Goal: Task Accomplishment & Management: Manage account settings

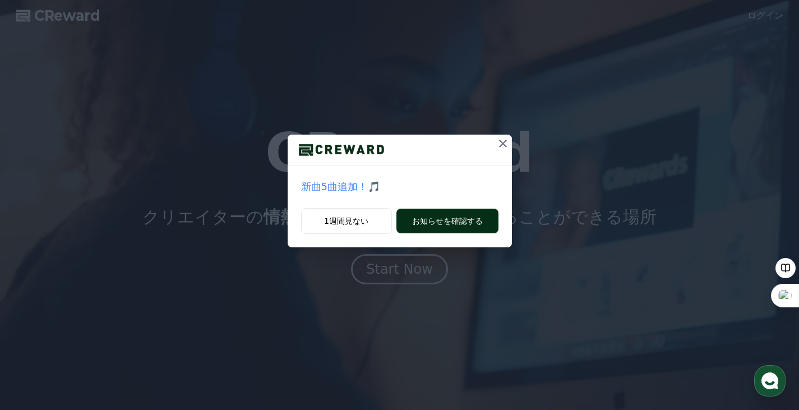
click at [435, 216] on button "お知らせを確認する" at bounding box center [447, 221] width 102 height 25
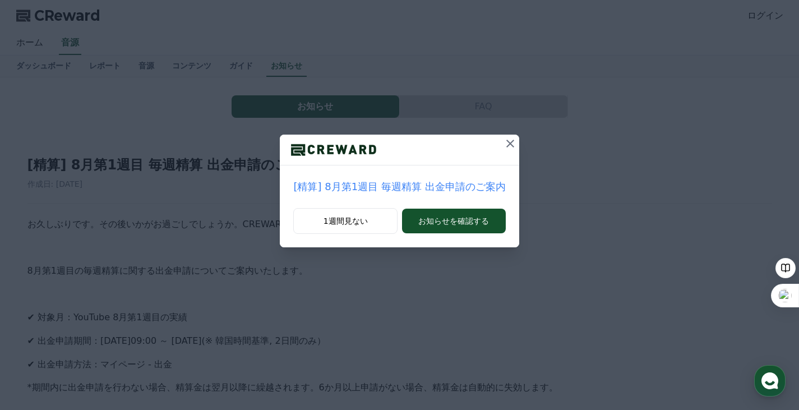
click at [506, 141] on icon at bounding box center [510, 143] width 13 height 13
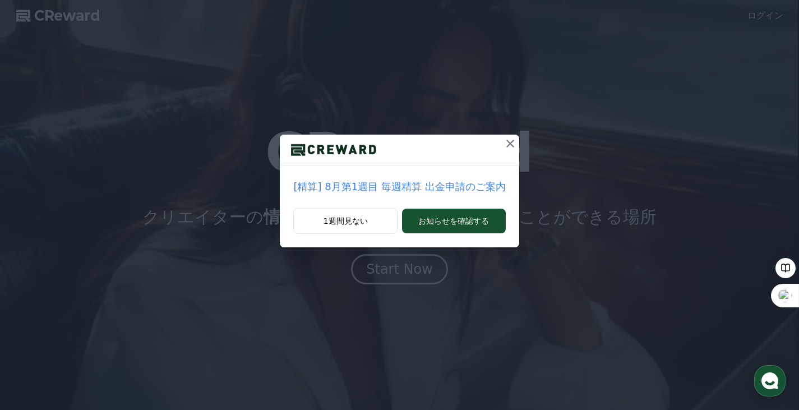
click at [506, 142] on icon at bounding box center [510, 144] width 8 height 8
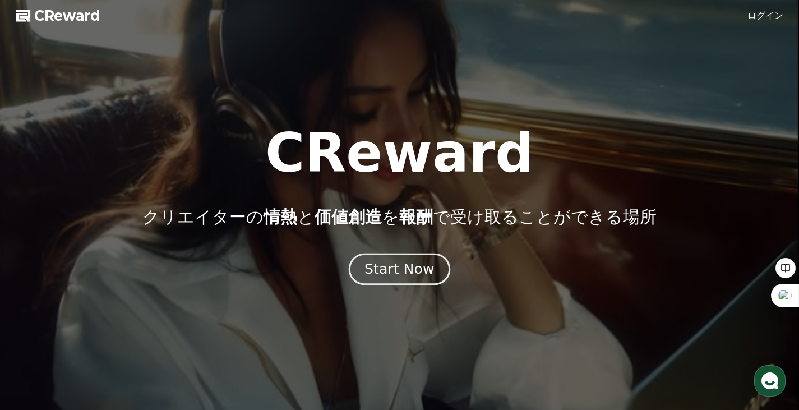
click at [385, 276] on div "Start Now" at bounding box center [399, 269] width 70 height 19
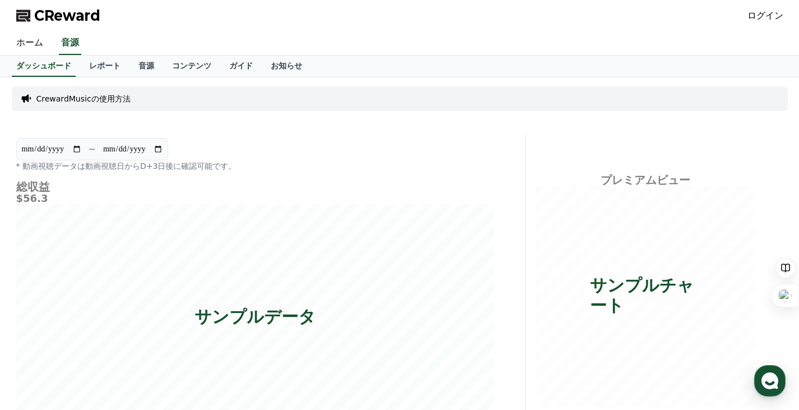
click at [115, 96] on p "CrewardMusicの使用方法" at bounding box center [83, 98] width 94 height 11
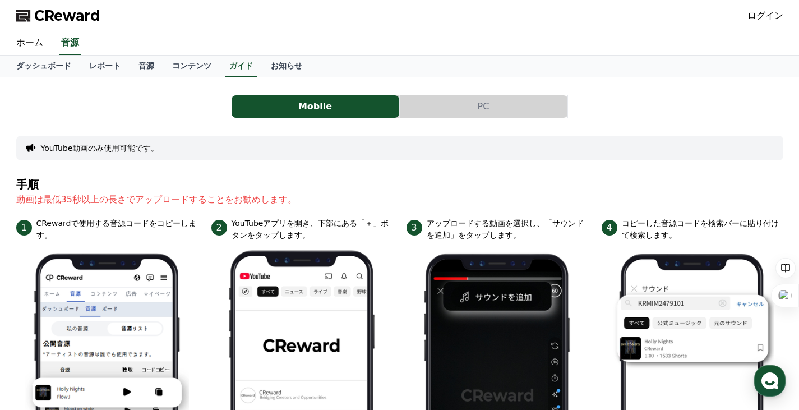
click at [482, 105] on button "PC" at bounding box center [484, 106] width 168 height 22
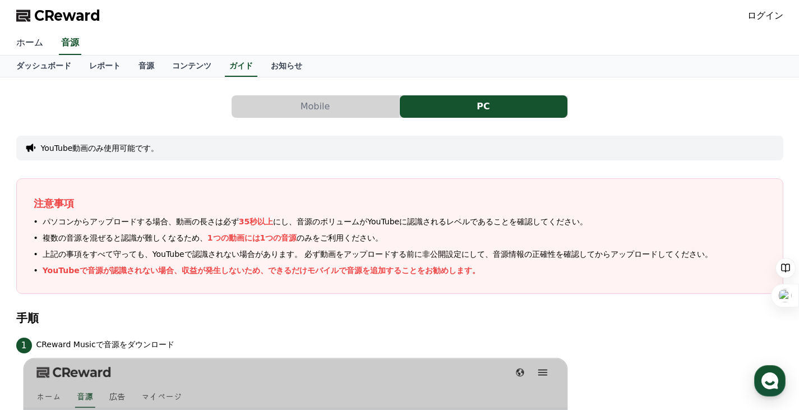
click at [24, 43] on link "ホーム" at bounding box center [29, 43] width 45 height 24
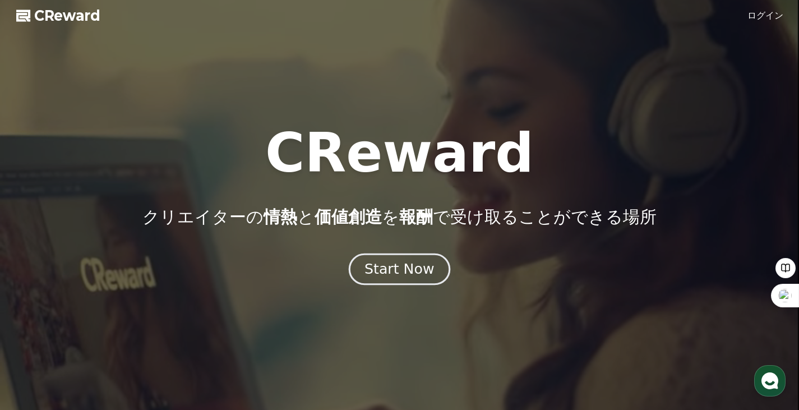
click at [409, 260] on div "Start Now" at bounding box center [399, 269] width 70 height 19
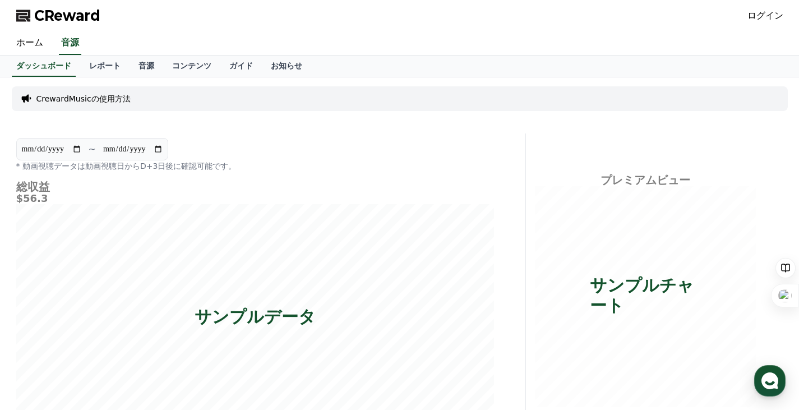
click at [769, 19] on link "ログイン" at bounding box center [765, 15] width 36 height 13
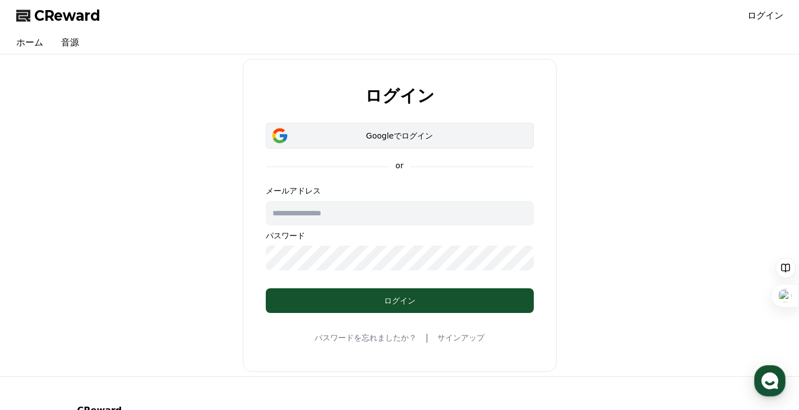
click at [411, 128] on button "Googleでログイン" at bounding box center [400, 136] width 268 height 26
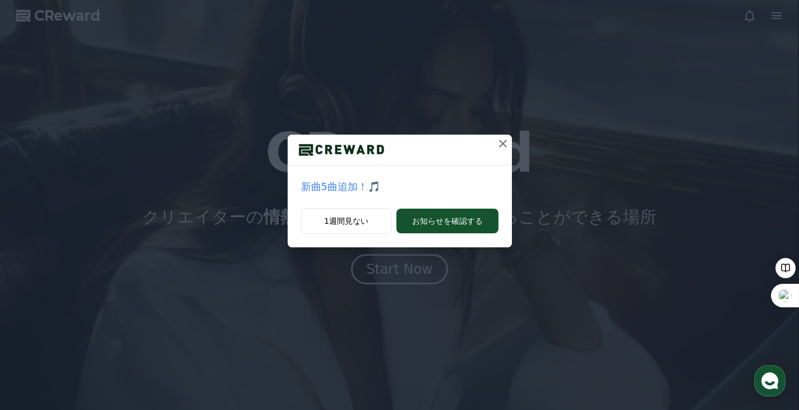
click at [503, 145] on icon at bounding box center [502, 143] width 13 height 13
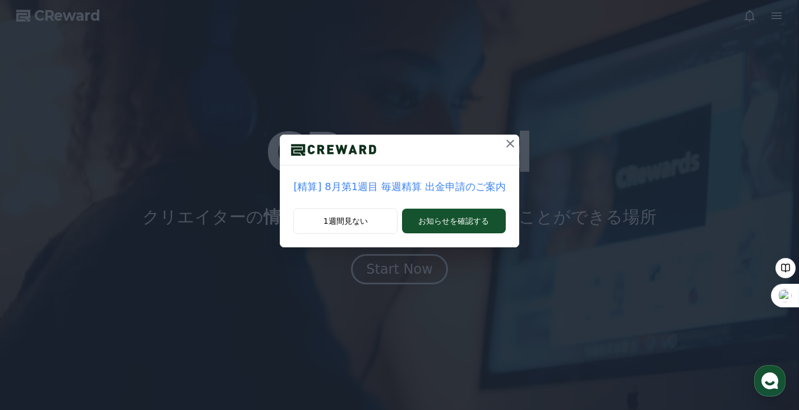
click at [506, 144] on icon at bounding box center [510, 144] width 8 height 8
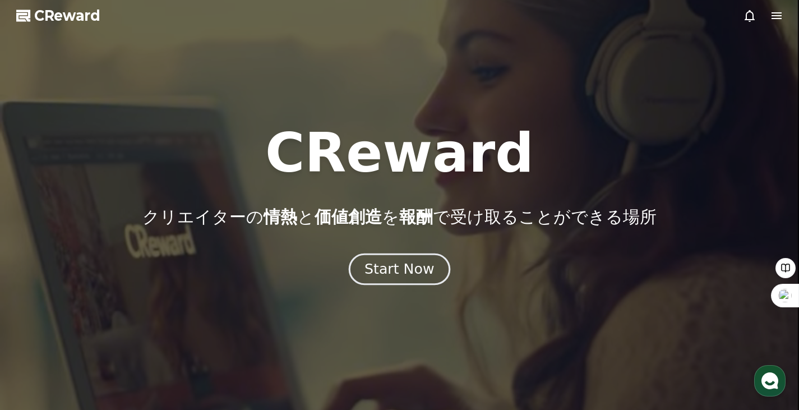
click at [413, 273] on div "Start Now" at bounding box center [399, 269] width 70 height 19
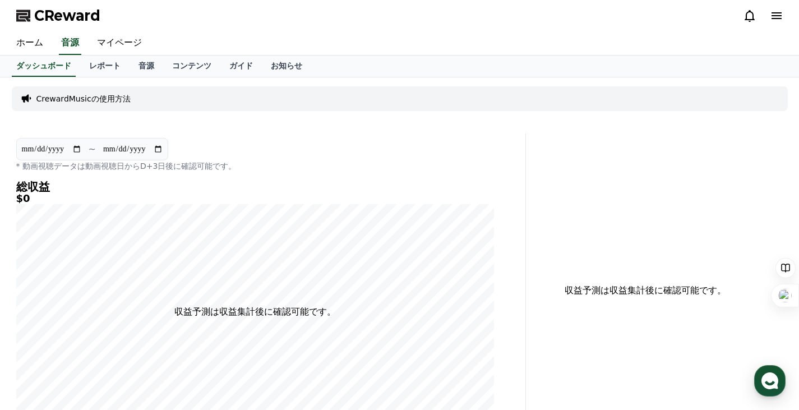
click at [191, 99] on div "CrewardMusicの使用方法" at bounding box center [400, 98] width 776 height 25
click at [773, 16] on icon at bounding box center [776, 15] width 13 height 13
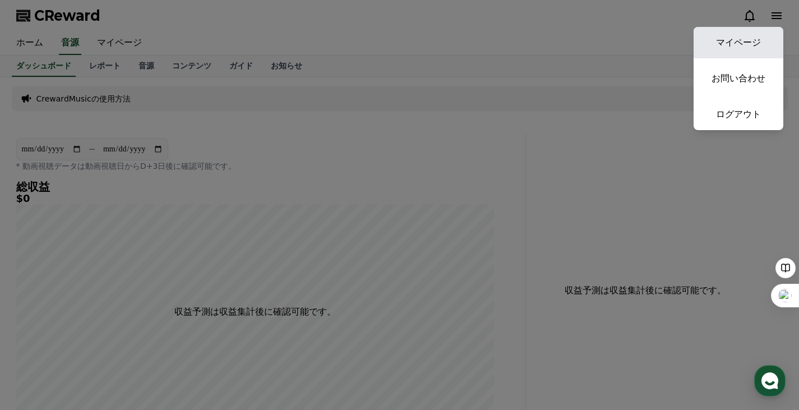
click at [747, 40] on link "マイページ" at bounding box center [739, 42] width 90 height 31
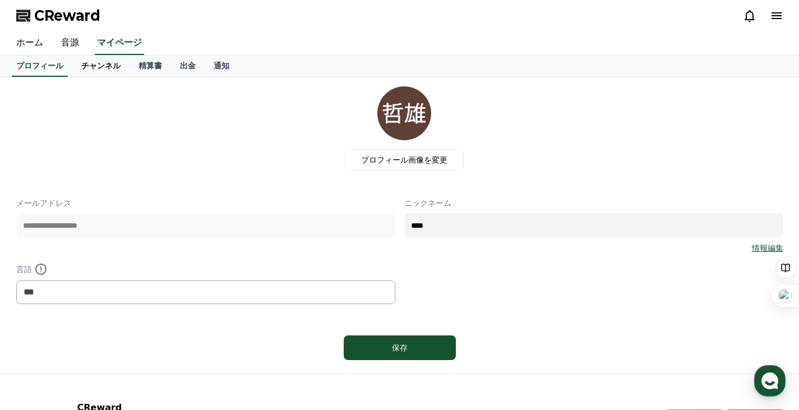
click at [80, 65] on link "チャンネル" at bounding box center [100, 66] width 57 height 21
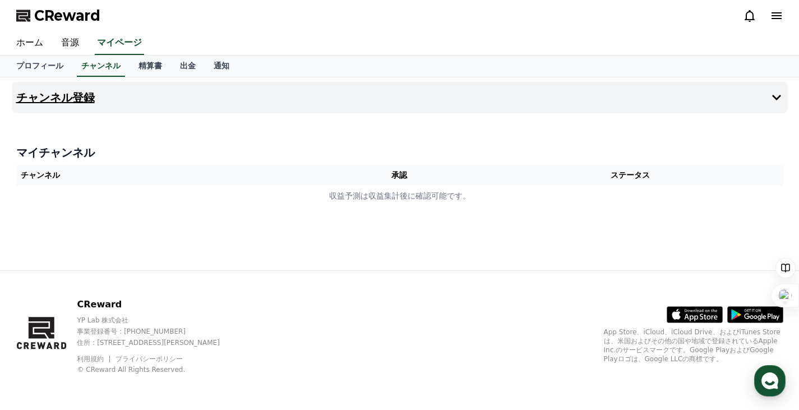
click at [71, 95] on h4 "チャンネル登録" at bounding box center [55, 97] width 79 height 12
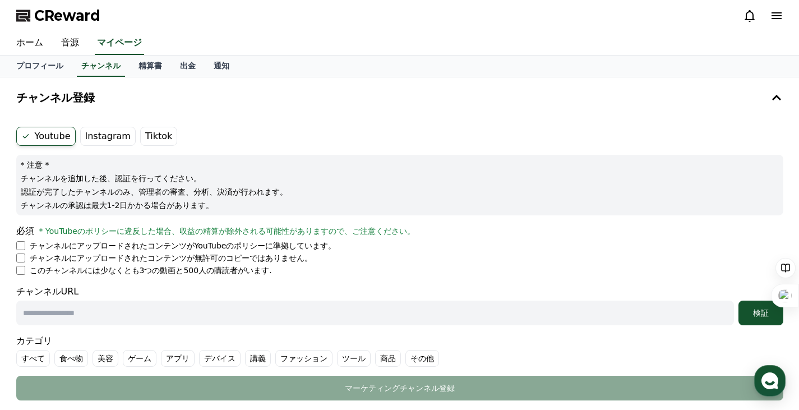
scroll to position [56, 0]
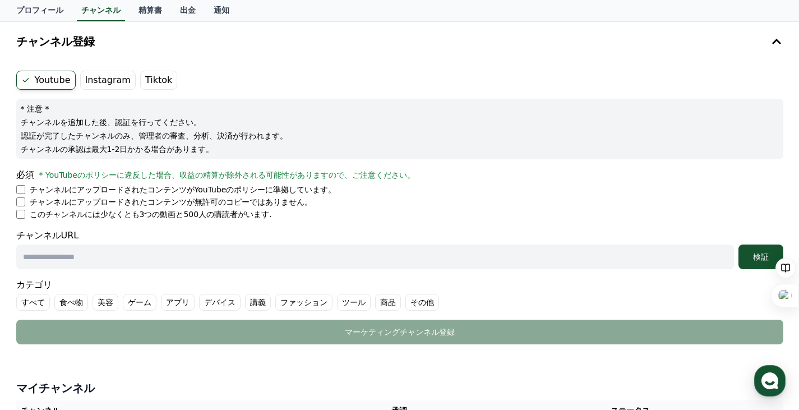
click at [24, 258] on input "text" at bounding box center [375, 256] width 718 height 25
click at [172, 257] on input "text" at bounding box center [375, 256] width 718 height 25
paste input "**********"
type input "**********"
click at [405, 296] on label "その他" at bounding box center [422, 302] width 34 height 17
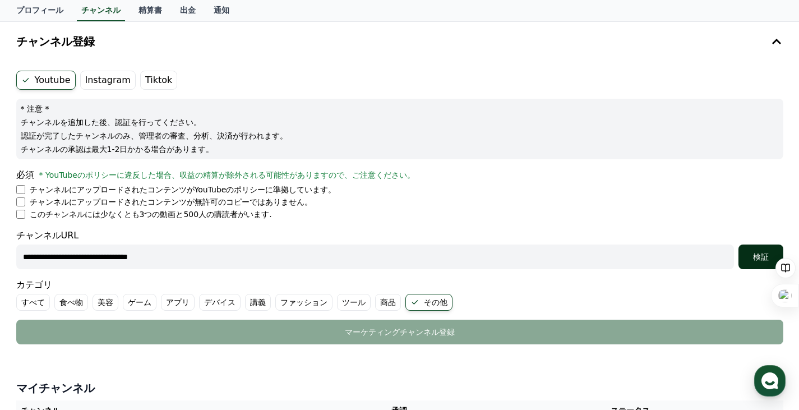
click at [760, 254] on div "検証" at bounding box center [761, 256] width 36 height 11
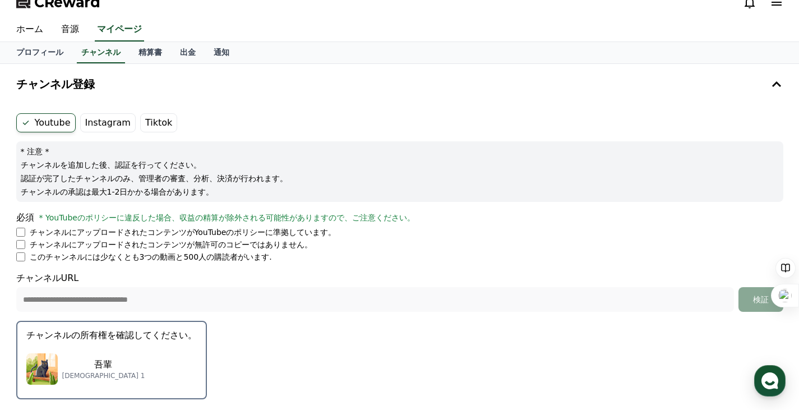
scroll to position [0, 0]
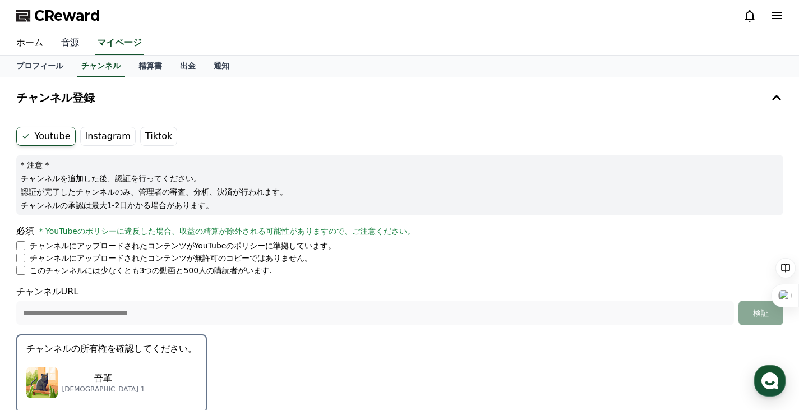
click at [68, 43] on link "音源" at bounding box center [70, 43] width 36 height 24
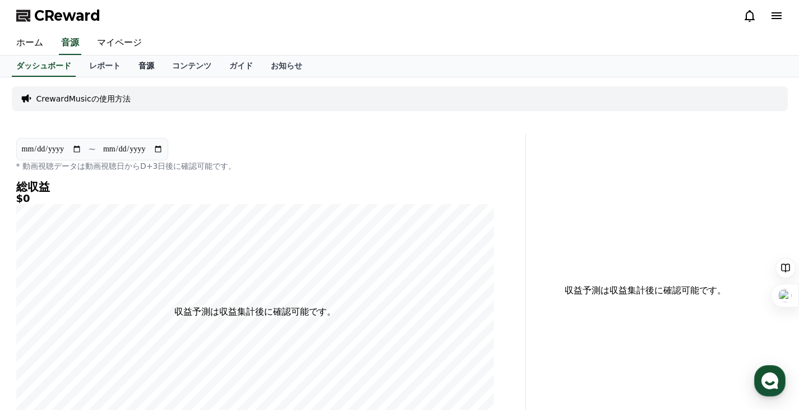
click at [130, 67] on link "音源" at bounding box center [147, 66] width 34 height 21
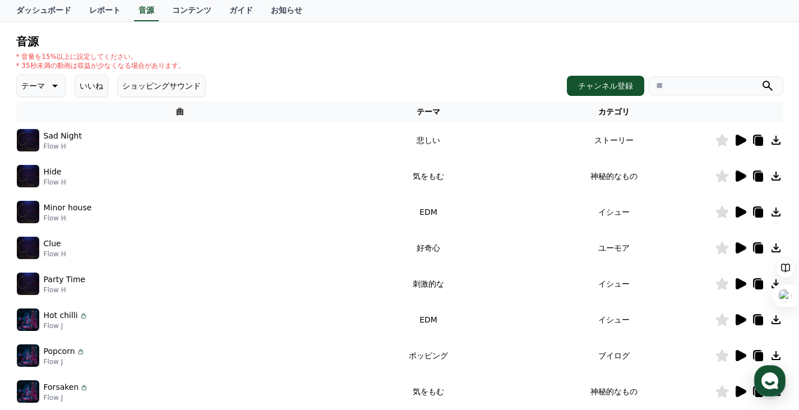
scroll to position [112, 0]
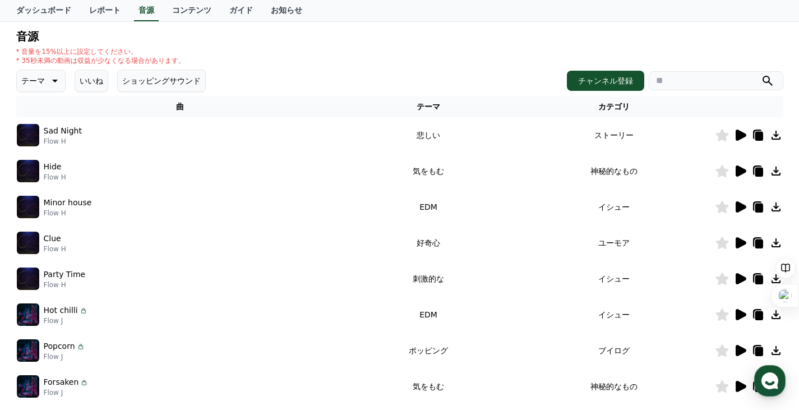
click at [740, 241] on icon at bounding box center [741, 242] width 11 height 11
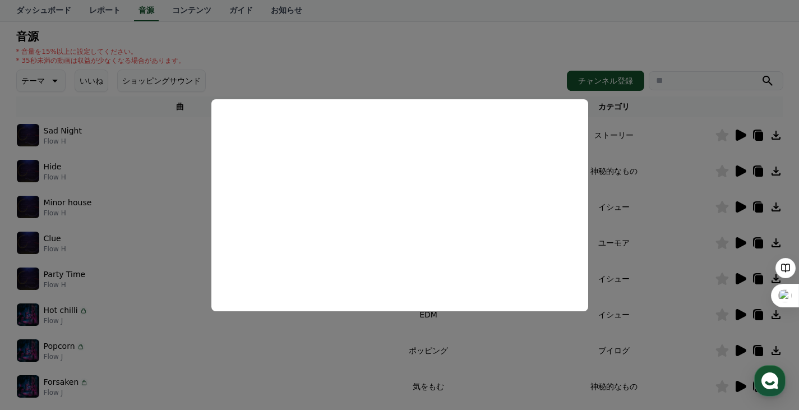
click at [467, 68] on button "close modal" at bounding box center [399, 205] width 799 height 410
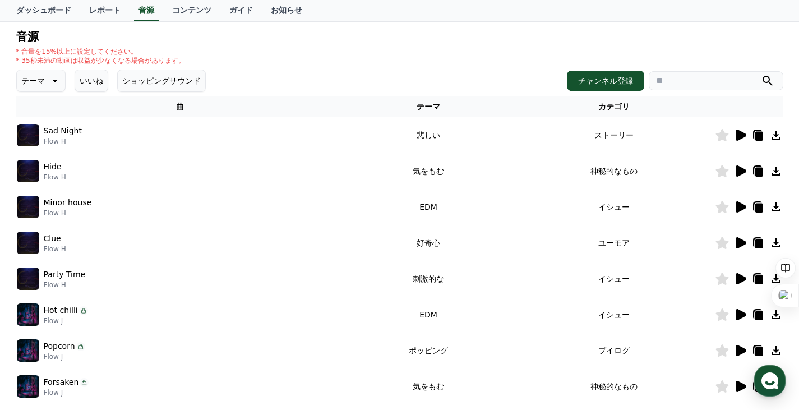
click at [742, 278] on icon at bounding box center [741, 278] width 11 height 11
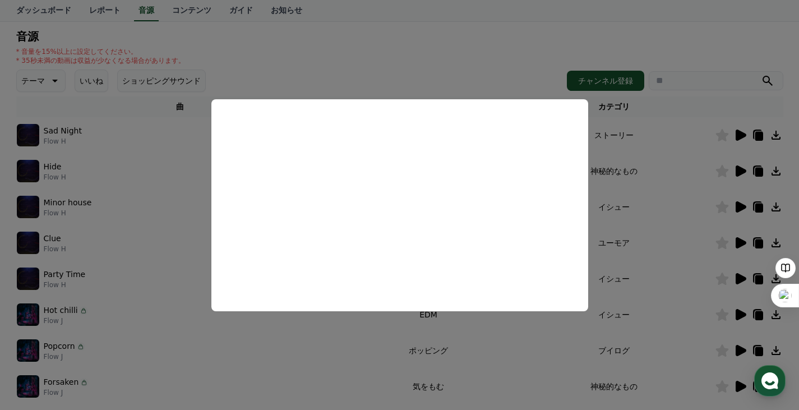
click at [479, 56] on button "close modal" at bounding box center [399, 205] width 799 height 410
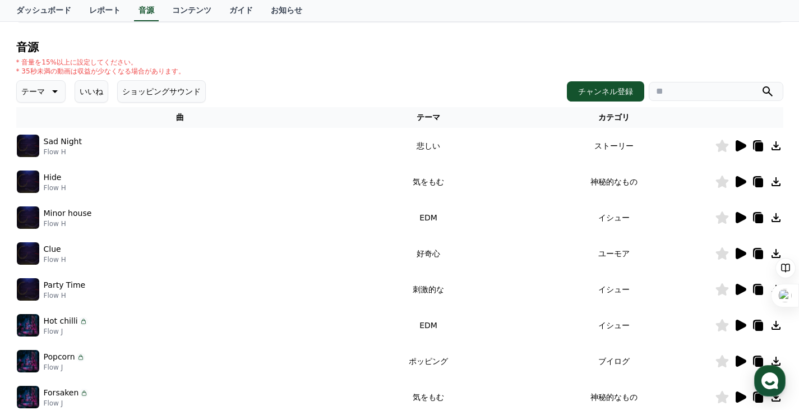
scroll to position [0, 0]
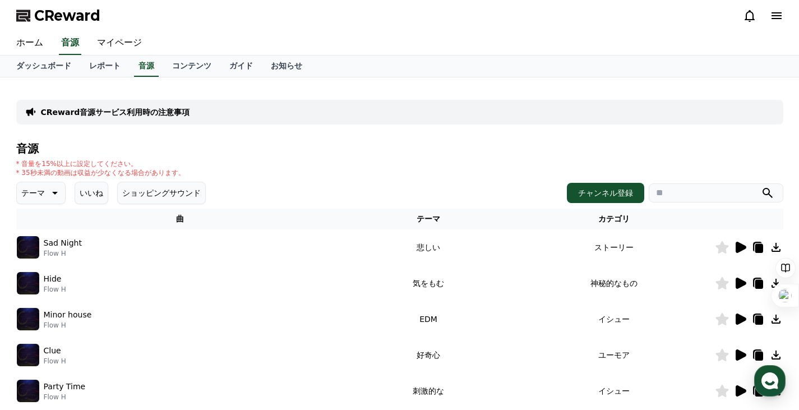
click at [35, 193] on p "テーマ" at bounding box center [33, 193] width 24 height 16
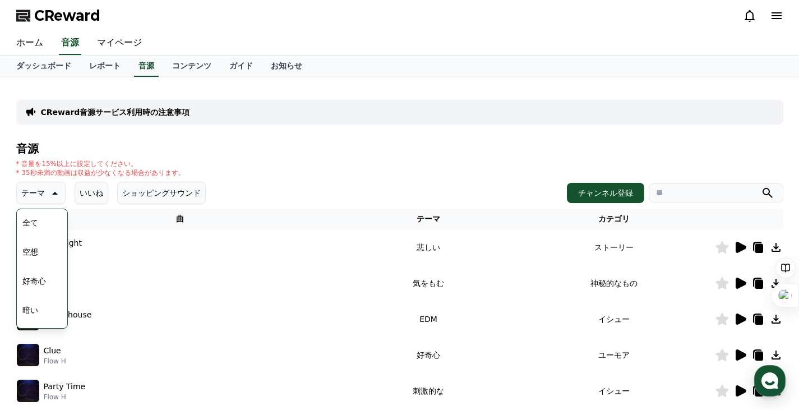
click at [42, 281] on button "好奇心" at bounding box center [34, 281] width 33 height 25
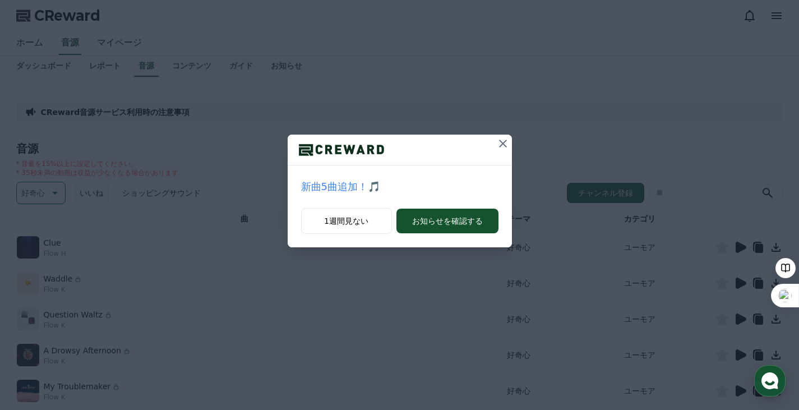
drag, startPoint x: 503, startPoint y: 143, endPoint x: 498, endPoint y: 149, distance: 7.5
click at [503, 144] on icon at bounding box center [503, 144] width 8 height 8
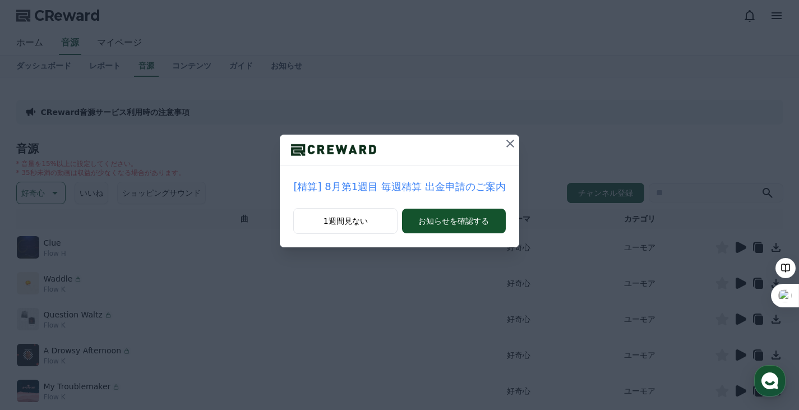
click at [507, 139] on icon at bounding box center [510, 143] width 13 height 13
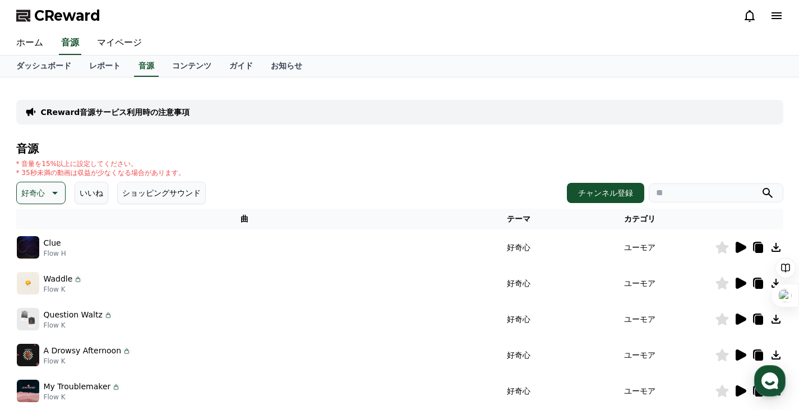
click at [740, 281] on icon at bounding box center [741, 283] width 11 height 11
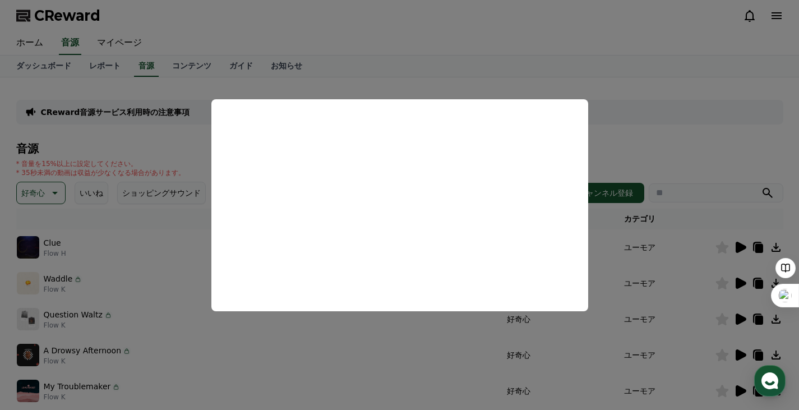
click at [660, 130] on button "close modal" at bounding box center [399, 205] width 799 height 410
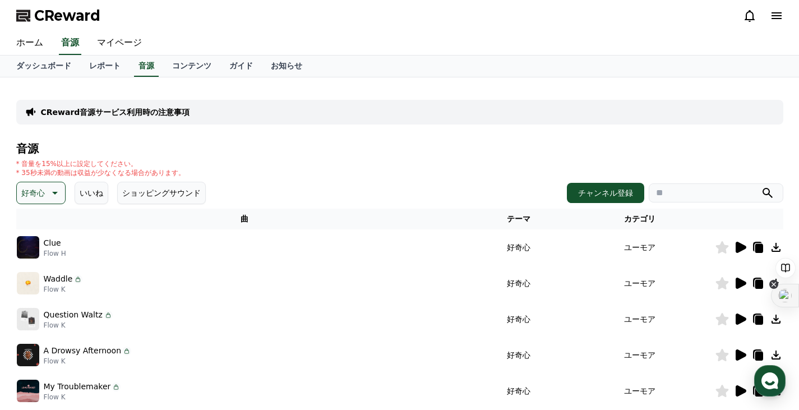
click at [770, 283] on icon at bounding box center [773, 284] width 9 height 9
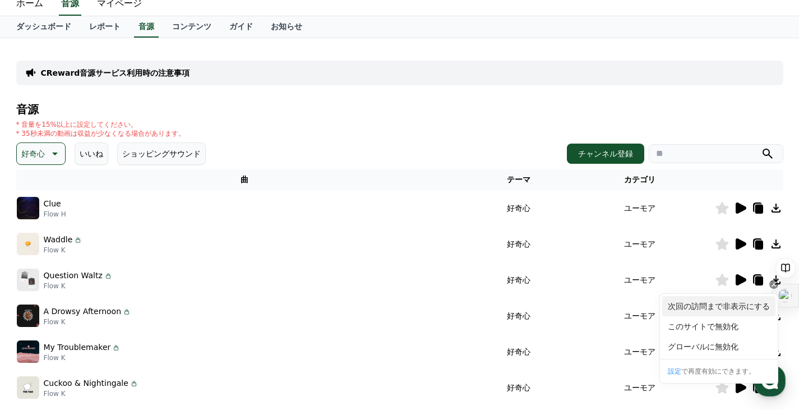
scroll to position [112, 0]
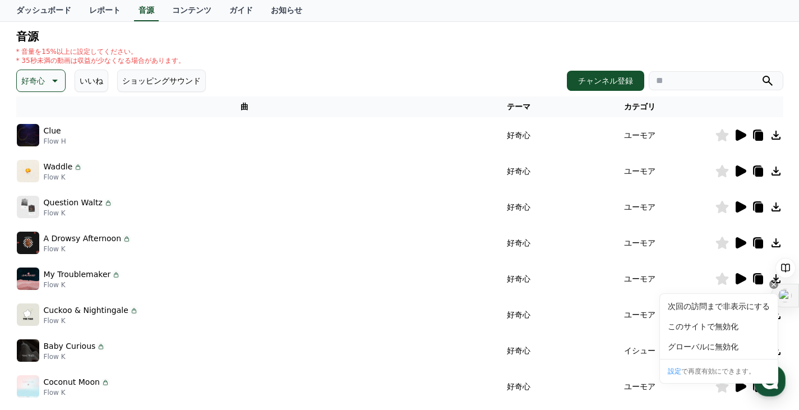
click at [422, 240] on div "A Drowsy Afternoon Flow K" at bounding box center [245, 243] width 456 height 22
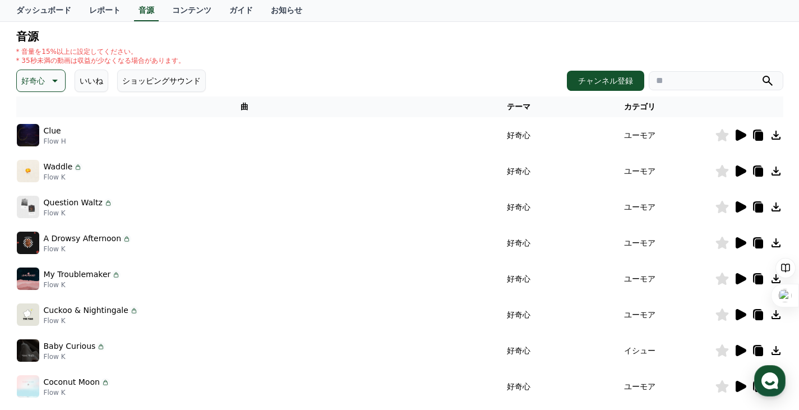
click at [735, 133] on icon at bounding box center [739, 134] width 13 height 13
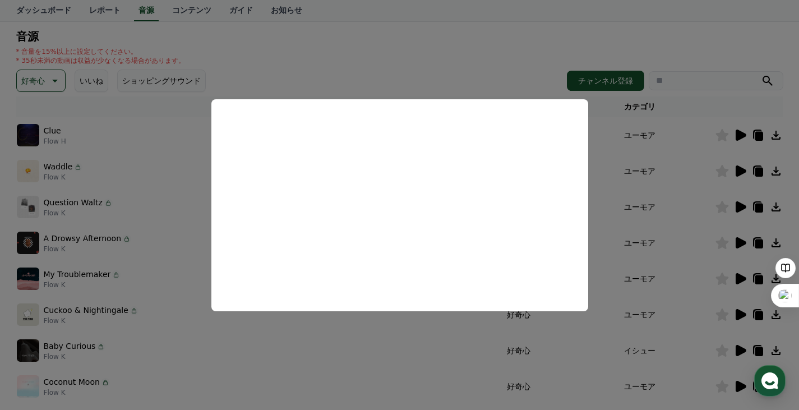
click at [736, 166] on button "close modal" at bounding box center [399, 205] width 799 height 410
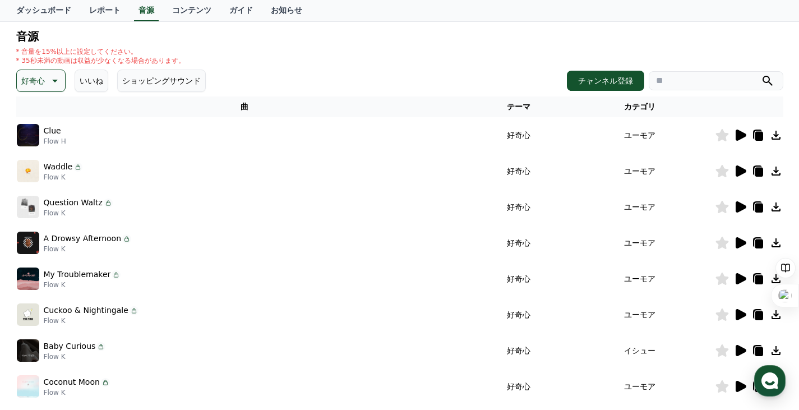
click at [736, 168] on icon at bounding box center [741, 170] width 11 height 11
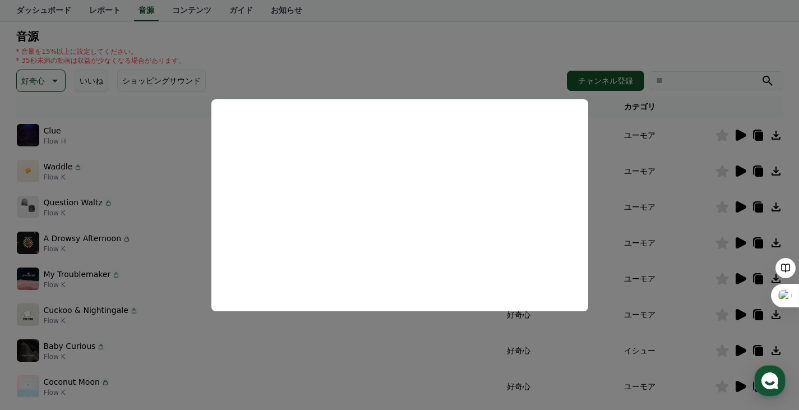
click at [775, 169] on button "close modal" at bounding box center [399, 205] width 799 height 410
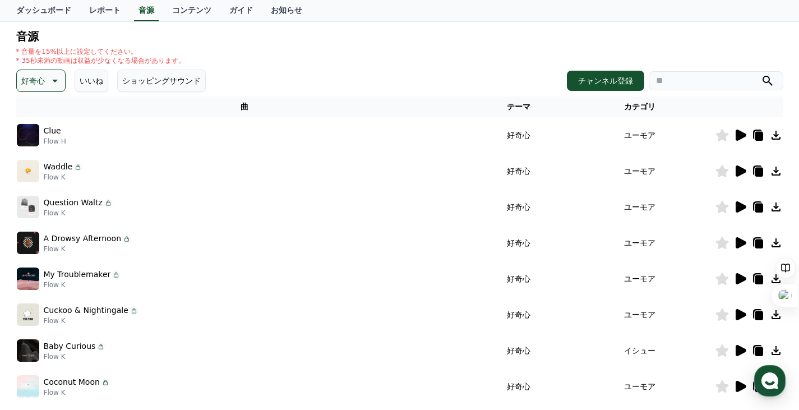
click at [775, 167] on icon at bounding box center [776, 171] width 9 height 9
click at [615, 78] on button "チャンネル登録" at bounding box center [605, 81] width 77 height 20
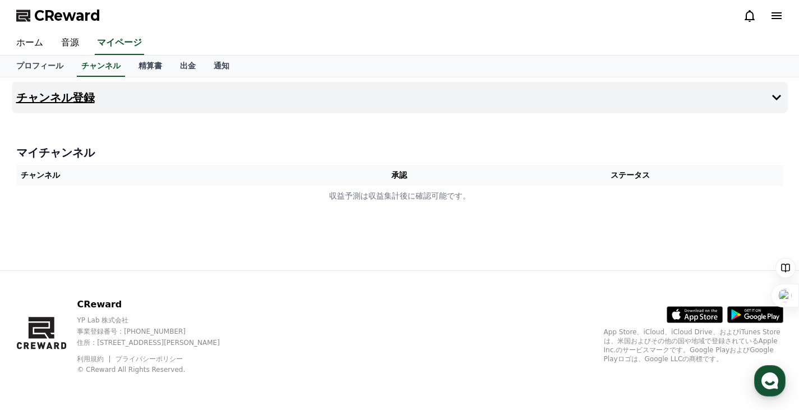
click at [63, 93] on h4 "チャンネル登録" at bounding box center [55, 97] width 79 height 12
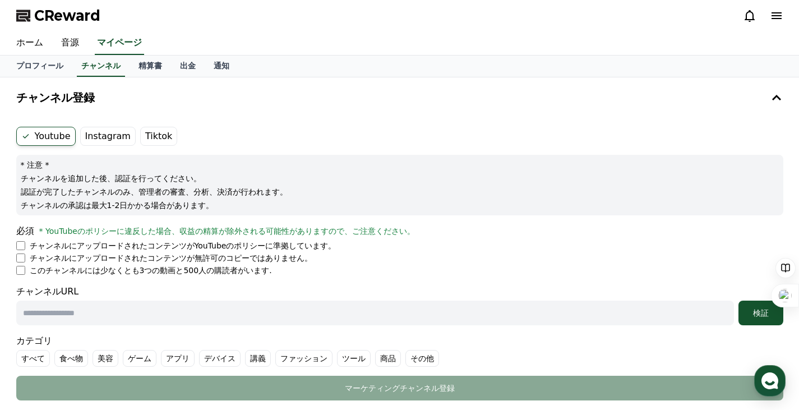
click at [221, 312] on input "text" at bounding box center [375, 313] width 718 height 25
paste input "**********"
type input "**********"
click at [761, 311] on div "検証" at bounding box center [761, 312] width 36 height 11
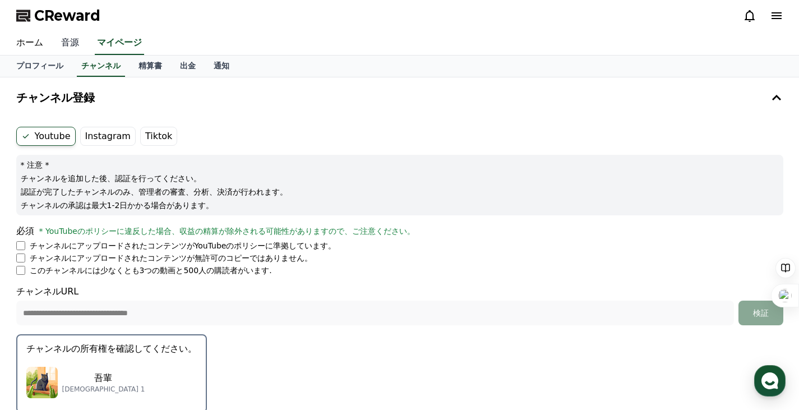
click at [68, 46] on link "音源" at bounding box center [70, 43] width 36 height 24
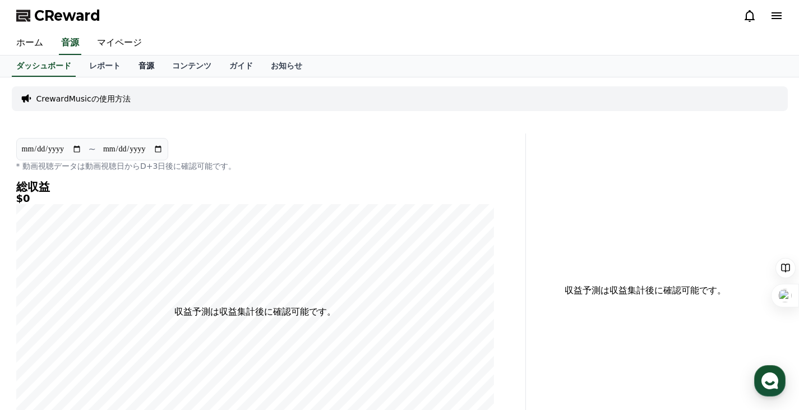
click at [130, 67] on link "音源" at bounding box center [147, 66] width 34 height 21
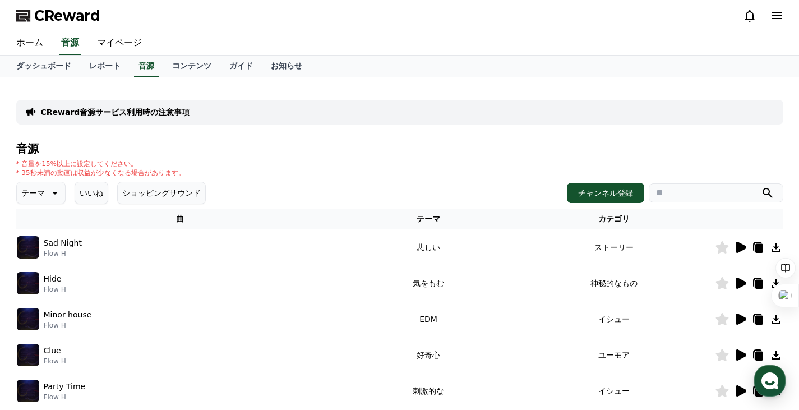
drag, startPoint x: 38, startPoint y: 192, endPoint x: 22, endPoint y: 194, distance: 15.3
click at [36, 191] on p "テーマ" at bounding box center [33, 193] width 24 height 16
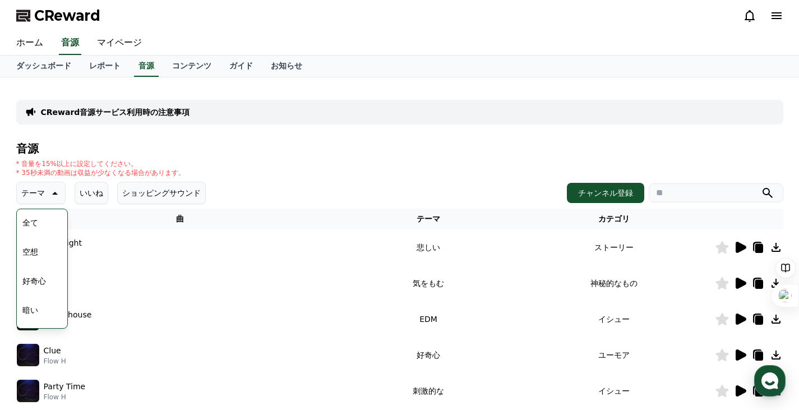
click at [35, 274] on button "好奇心" at bounding box center [34, 281] width 33 height 25
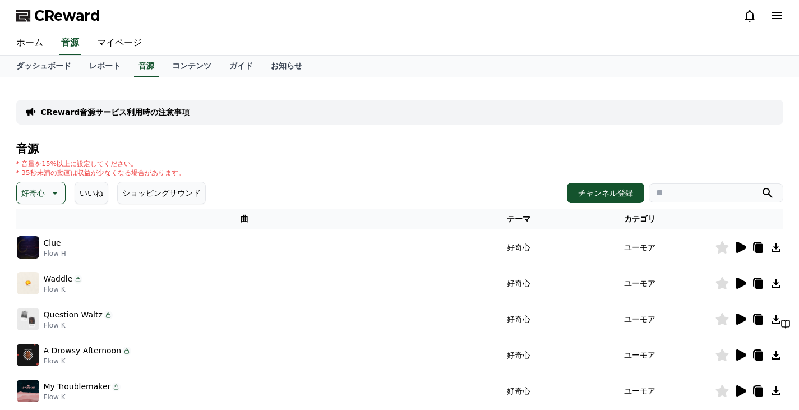
click at [0, 0] on div "CReward ホーム 音源 マイページ ダッシュボード レポート 音源 コンテンツ ガイド お知らせ CReward音源サービス利用時の注意事項 音源 * …" at bounding box center [0, 0] width 0 height 0
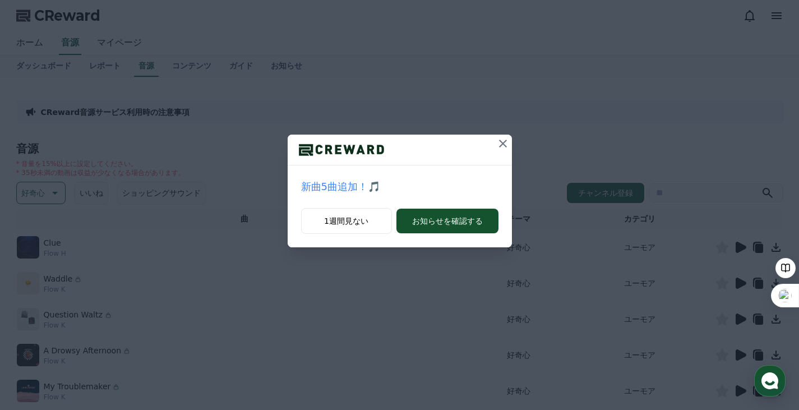
click at [500, 142] on icon at bounding box center [502, 143] width 13 height 13
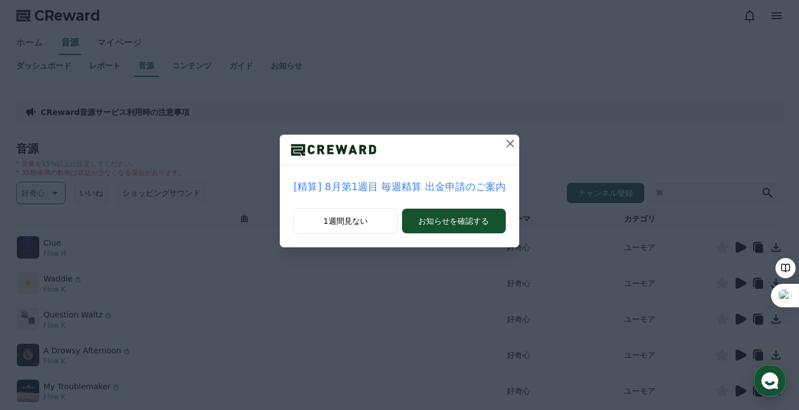
click at [510, 141] on icon at bounding box center [510, 143] width 13 height 13
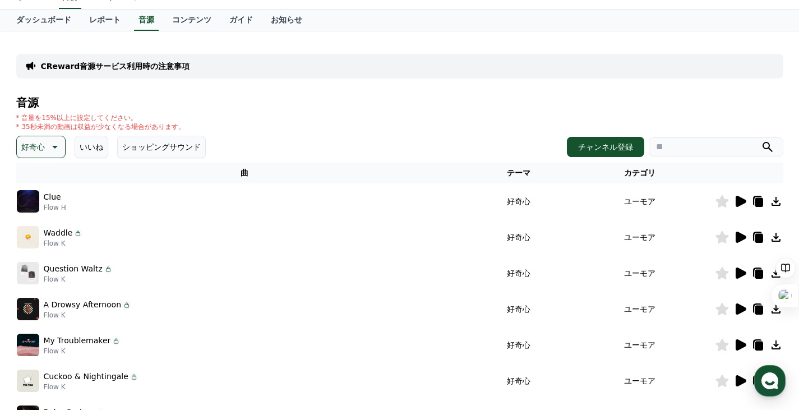
scroll to position [112, 0]
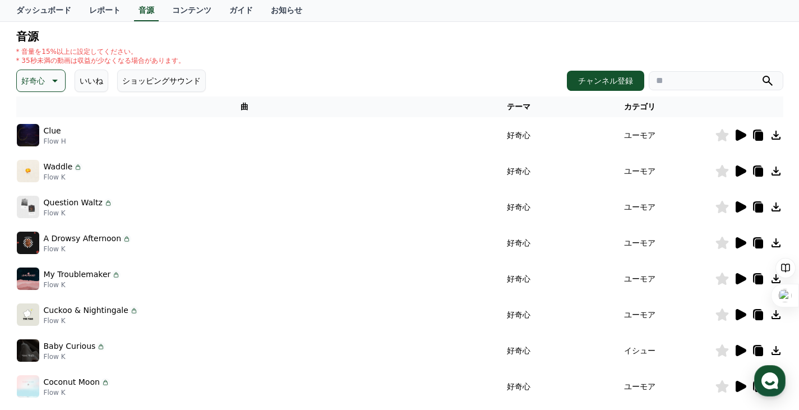
click at [737, 169] on icon at bounding box center [741, 170] width 11 height 11
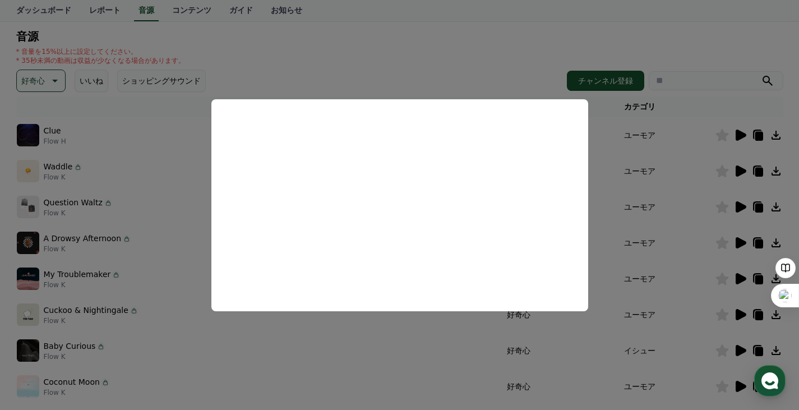
click at [775, 168] on button "close modal" at bounding box center [399, 205] width 799 height 410
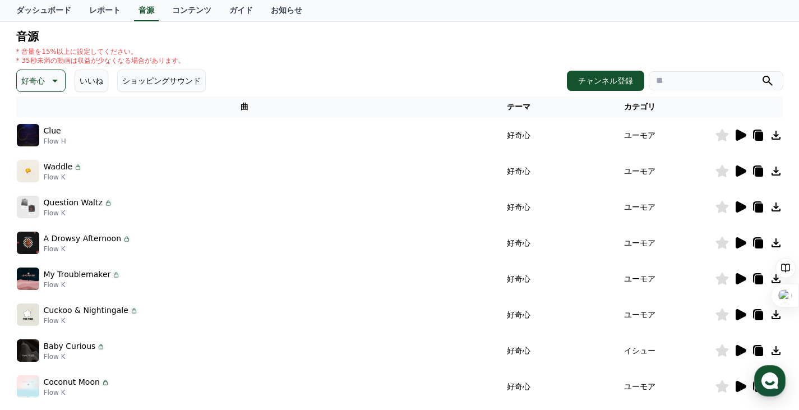
click at [775, 168] on icon at bounding box center [776, 171] width 9 height 9
click at [722, 169] on icon at bounding box center [721, 171] width 13 height 12
click at [739, 207] on icon at bounding box center [741, 206] width 11 height 11
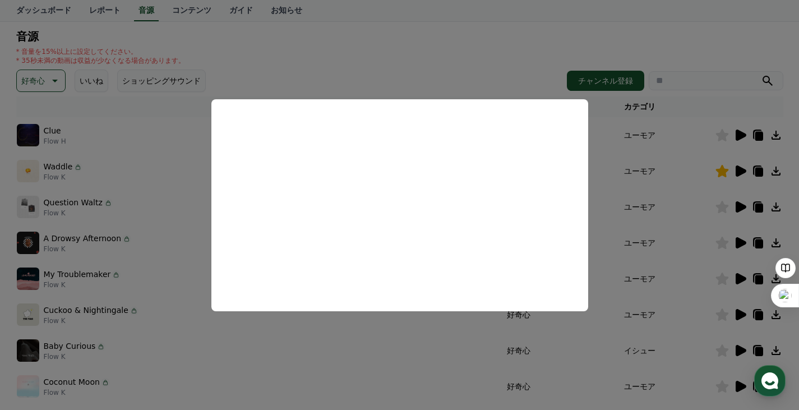
click at [720, 205] on button "close modal" at bounding box center [399, 205] width 799 height 410
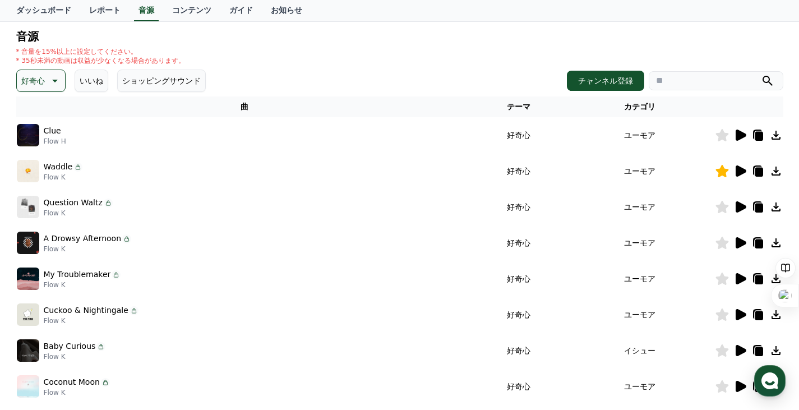
click at [721, 205] on icon at bounding box center [721, 207] width 13 height 12
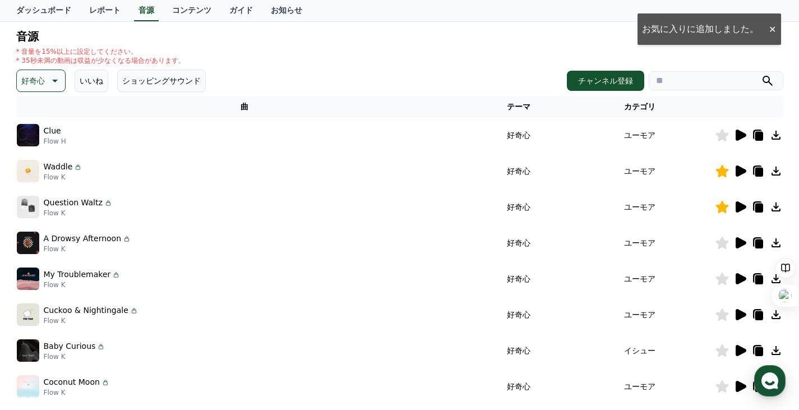
click at [741, 241] on icon at bounding box center [741, 242] width 11 height 11
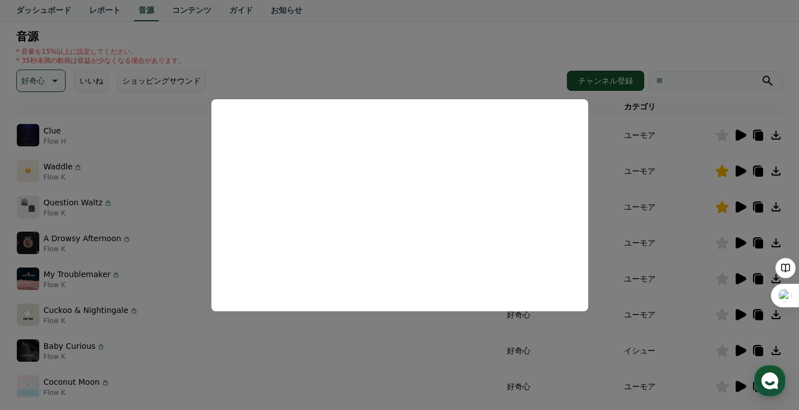
click at [737, 277] on button "close modal" at bounding box center [399, 205] width 799 height 410
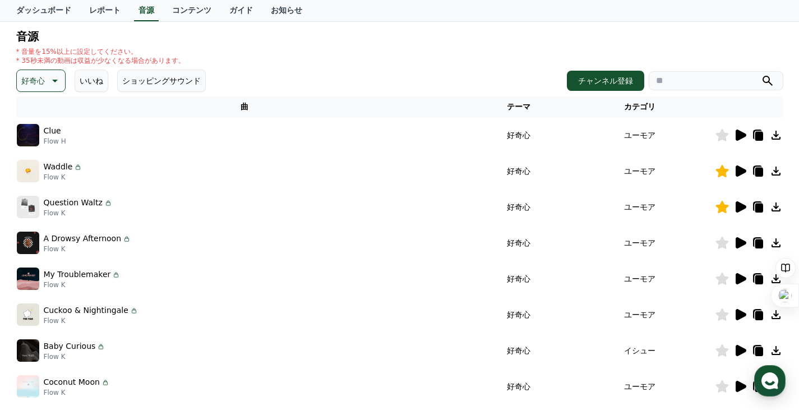
click at [734, 277] on icon at bounding box center [739, 278] width 13 height 13
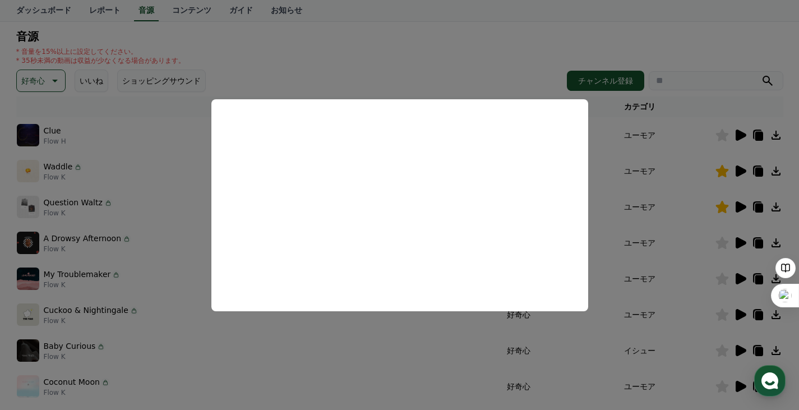
click at [725, 279] on button "close modal" at bounding box center [399, 205] width 799 height 410
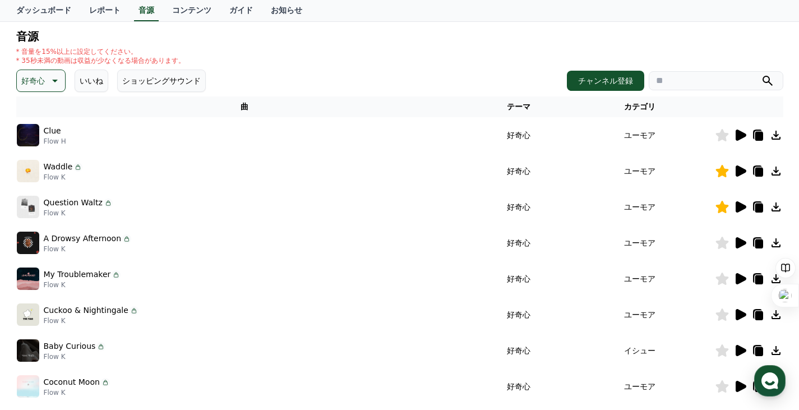
click at [725, 279] on icon at bounding box center [721, 279] width 13 height 12
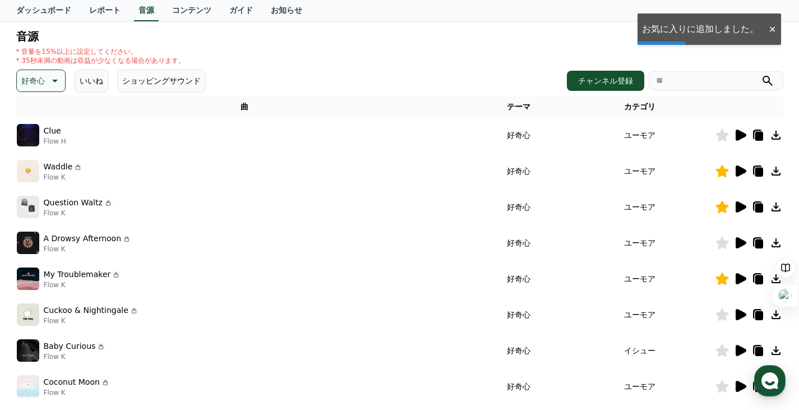
click at [738, 313] on icon at bounding box center [741, 314] width 11 height 11
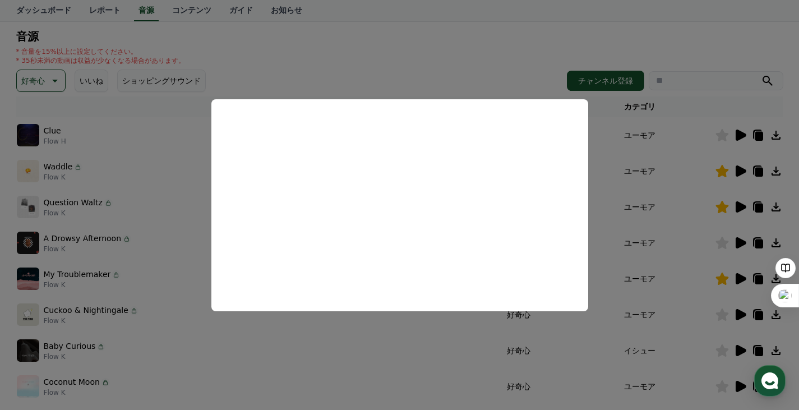
click at [738, 352] on button "close modal" at bounding box center [399, 205] width 799 height 410
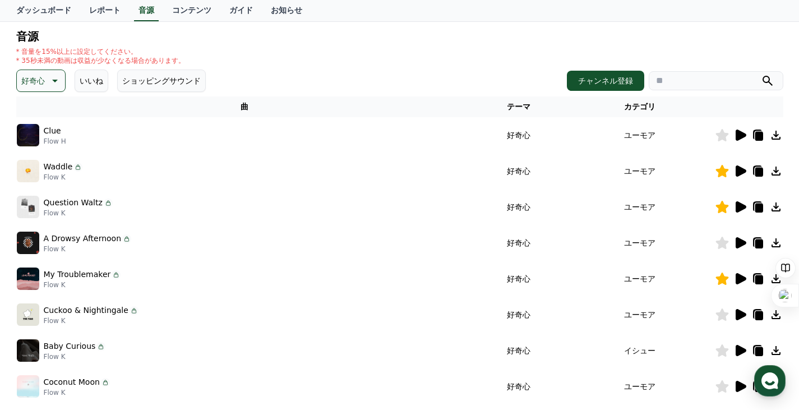
click at [737, 349] on icon at bounding box center [741, 350] width 11 height 11
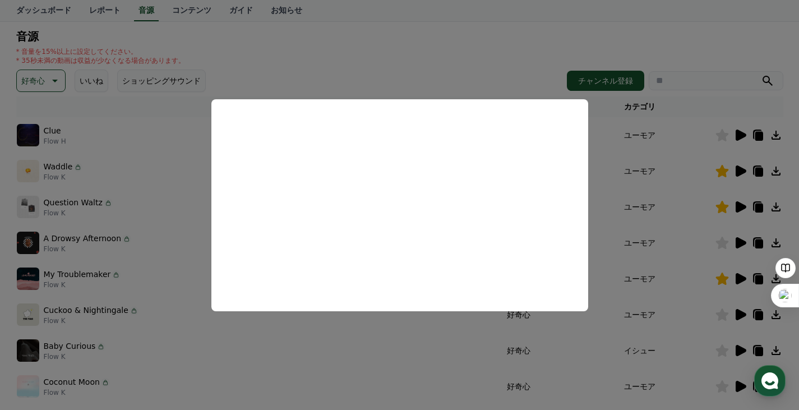
click at [742, 386] on button "close modal" at bounding box center [399, 205] width 799 height 410
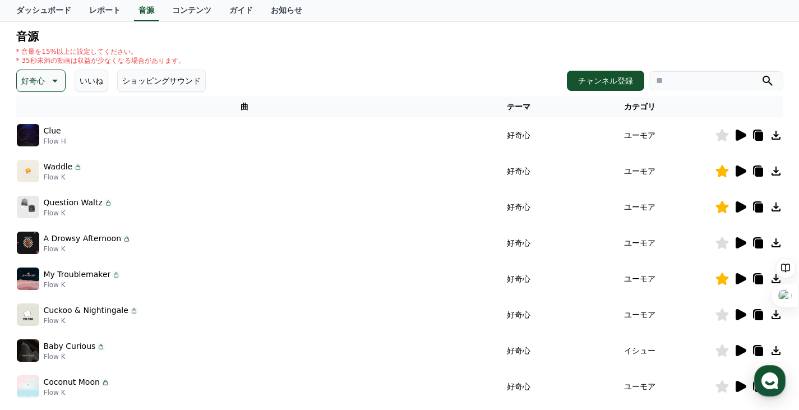
click at [738, 387] on icon at bounding box center [741, 386] width 11 height 11
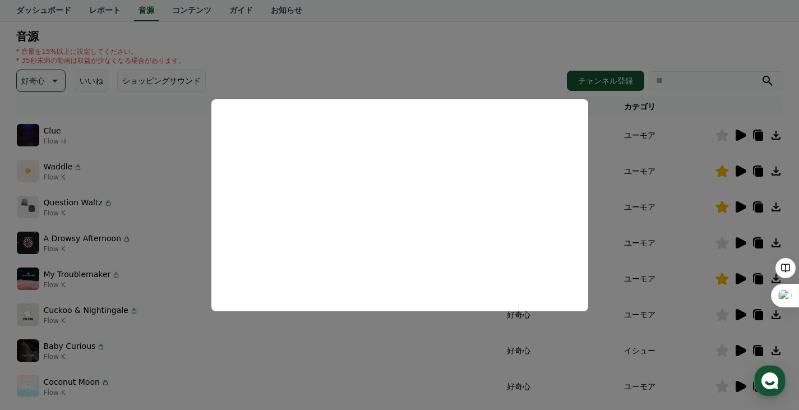
drag, startPoint x: 686, startPoint y: 40, endPoint x: 684, endPoint y: 45, distance: 5.8
click at [686, 40] on button "close modal" at bounding box center [399, 205] width 799 height 410
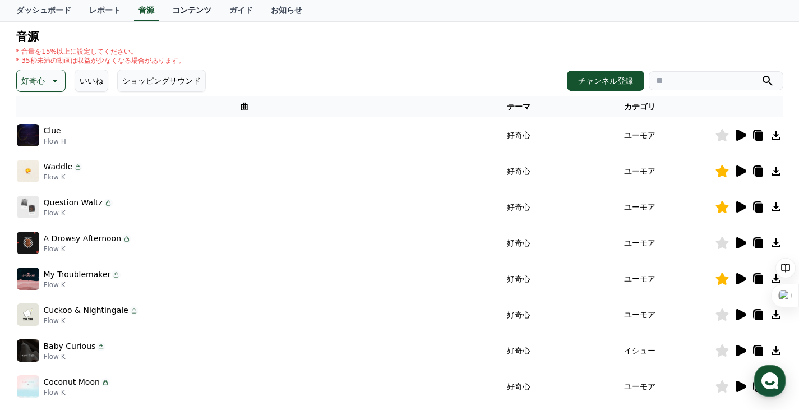
click at [170, 13] on link "コンテンツ" at bounding box center [191, 10] width 57 height 21
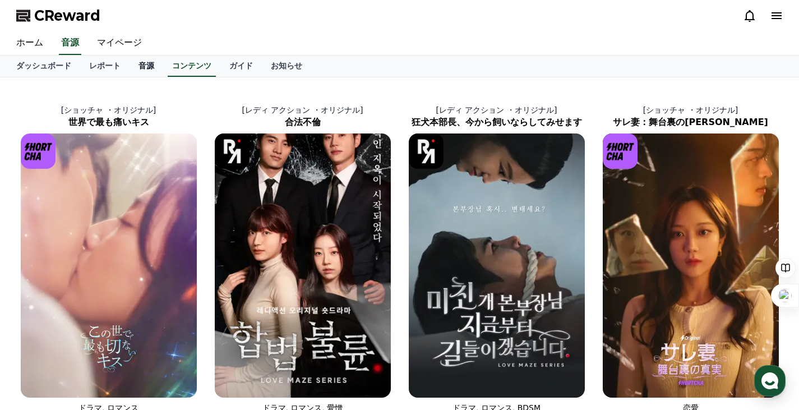
click at [130, 69] on link "音源" at bounding box center [147, 66] width 34 height 21
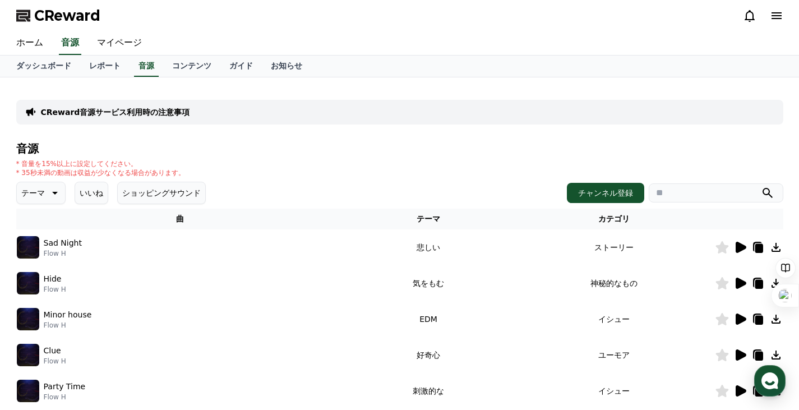
click at [771, 17] on icon at bounding box center [776, 15] width 13 height 13
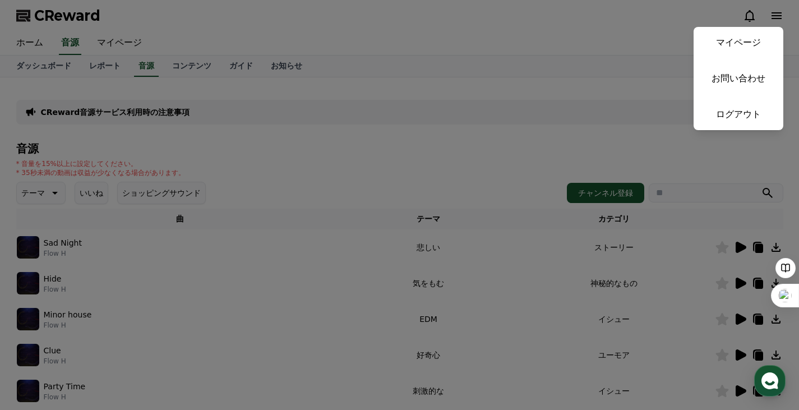
click at [742, 117] on link "ログアウト" at bounding box center [739, 114] width 90 height 31
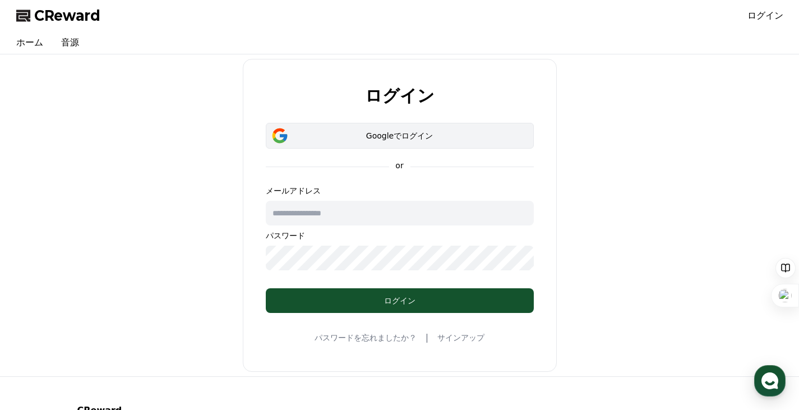
click at [376, 133] on div "Googleでログイン" at bounding box center [400, 135] width 236 height 11
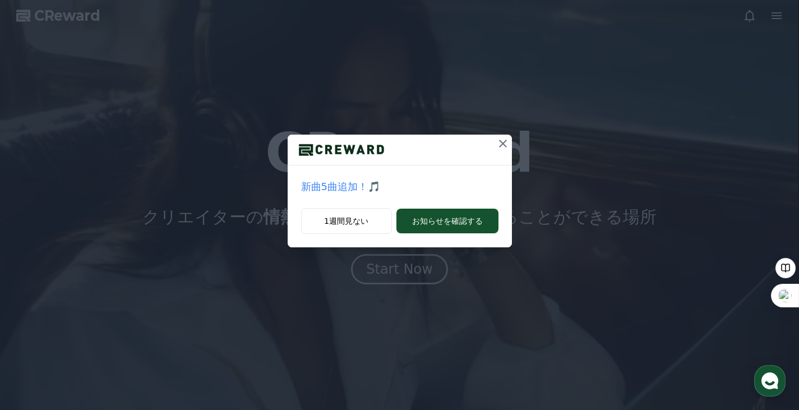
click at [500, 146] on icon at bounding box center [503, 144] width 8 height 8
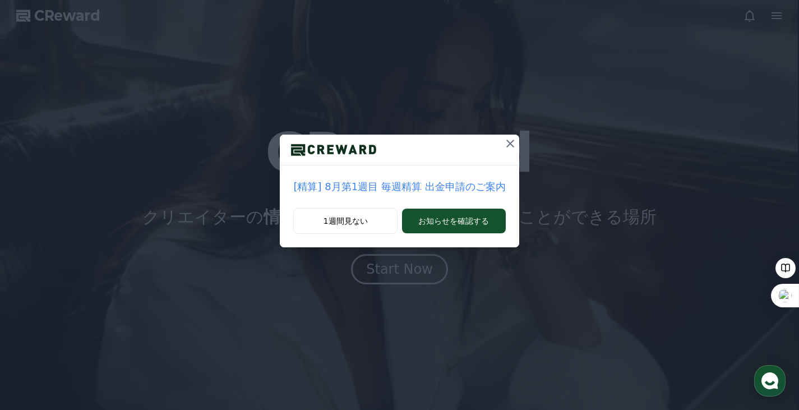
click at [504, 141] on icon at bounding box center [510, 143] width 13 height 13
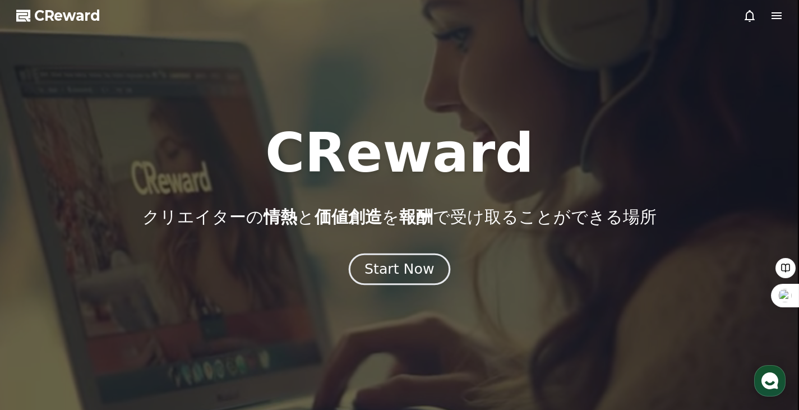
click at [387, 269] on div "Start Now" at bounding box center [399, 269] width 70 height 19
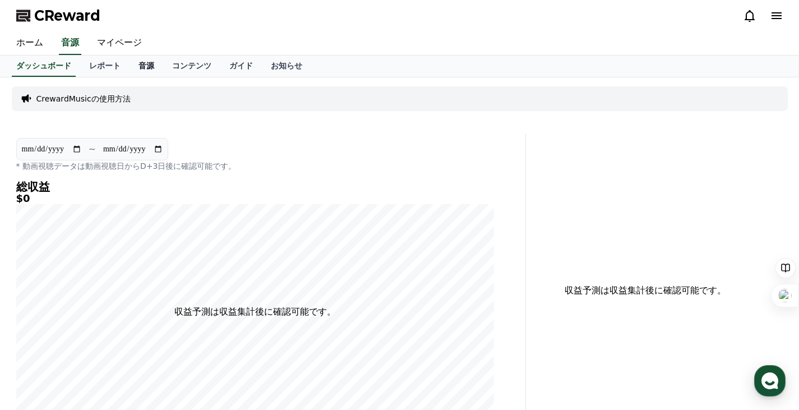
click at [130, 61] on link "音源" at bounding box center [147, 66] width 34 height 21
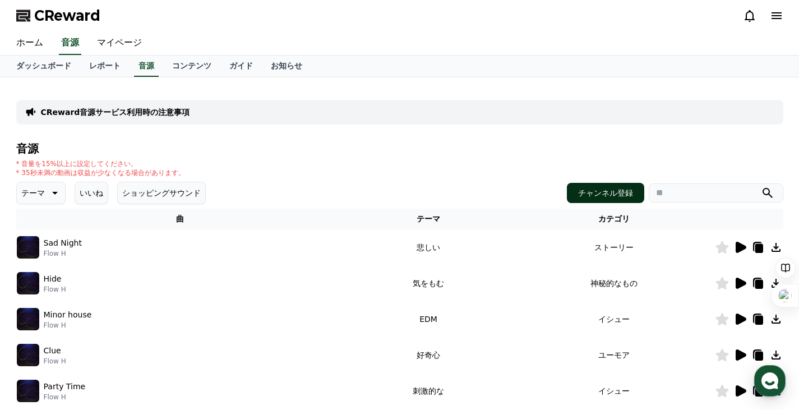
click at [613, 194] on button "チャンネル登録" at bounding box center [605, 193] width 77 height 20
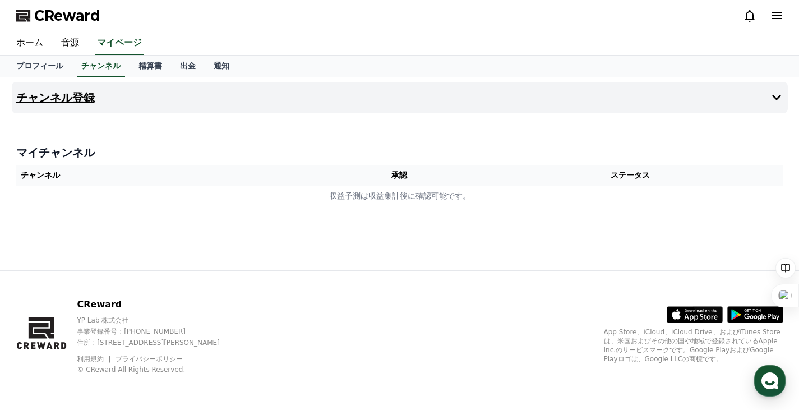
click at [67, 94] on h4 "チャンネル登録" at bounding box center [55, 97] width 79 height 12
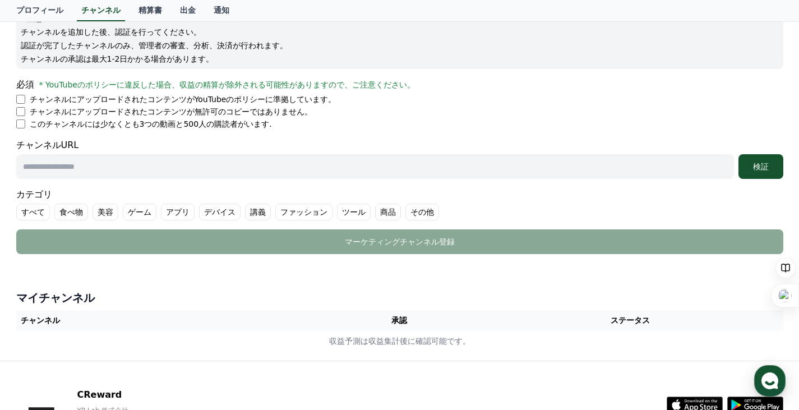
scroll to position [124, 0]
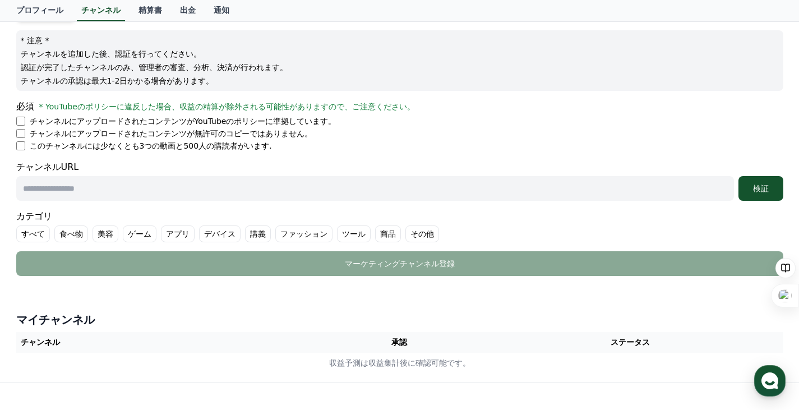
click at [92, 189] on input "text" at bounding box center [375, 188] width 718 height 25
type input "**********"
click at [761, 182] on button "検証" at bounding box center [760, 188] width 45 height 25
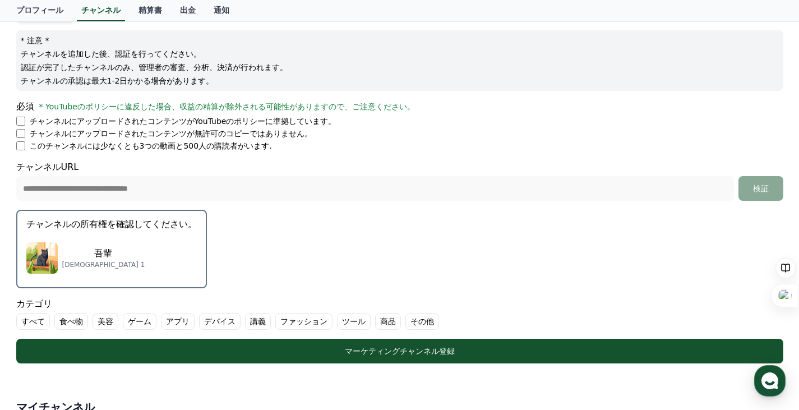
click at [72, 260] on div "吾輩 サブスクライバー 1" at bounding box center [103, 258] width 83 height 22
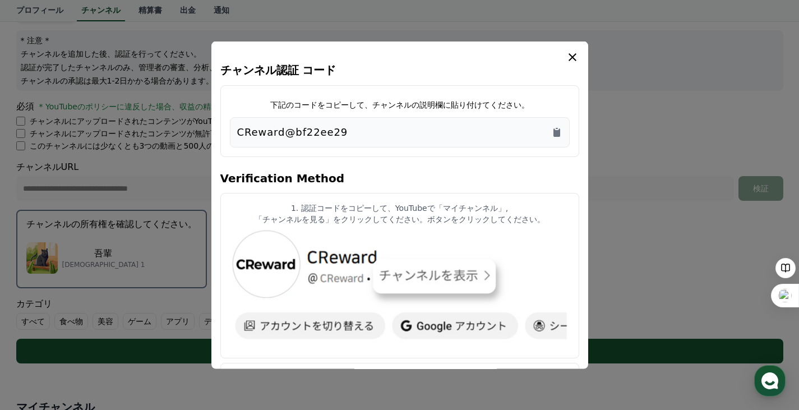
click at [338, 132] on div "CReward@bf22ee29" at bounding box center [399, 132] width 325 height 16
click at [557, 132] on icon "Copy to clipboard" at bounding box center [556, 132] width 7 height 8
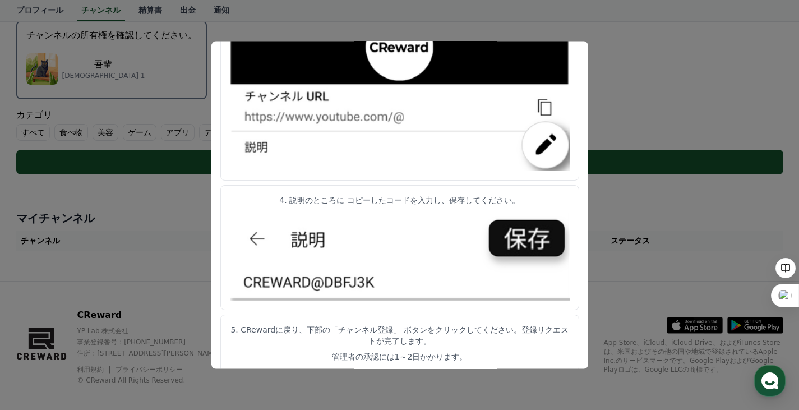
scroll to position [324, 0]
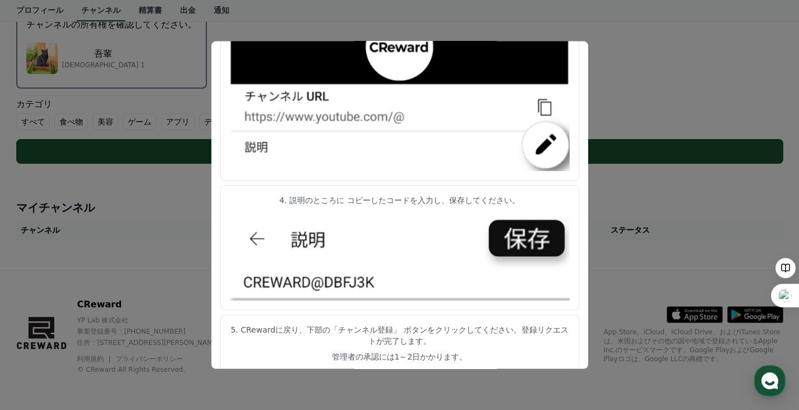
click at [710, 197] on button "close modal" at bounding box center [399, 205] width 799 height 410
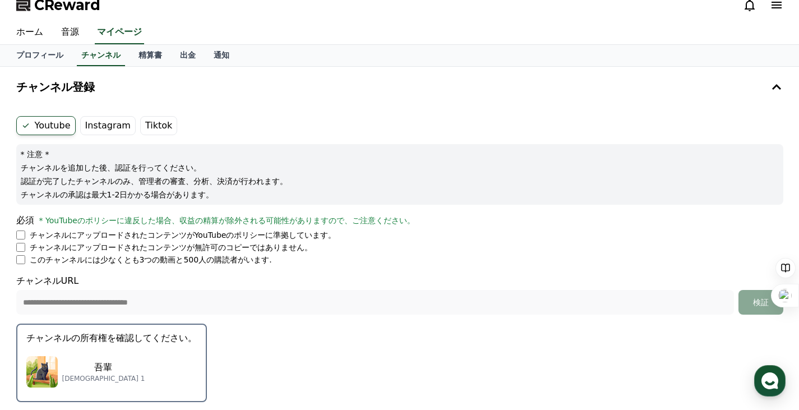
scroll to position [0, 0]
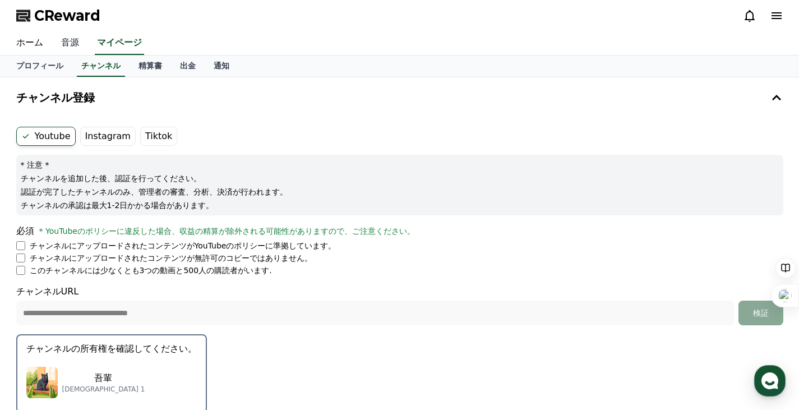
click at [72, 44] on link "音源" at bounding box center [70, 43] width 36 height 24
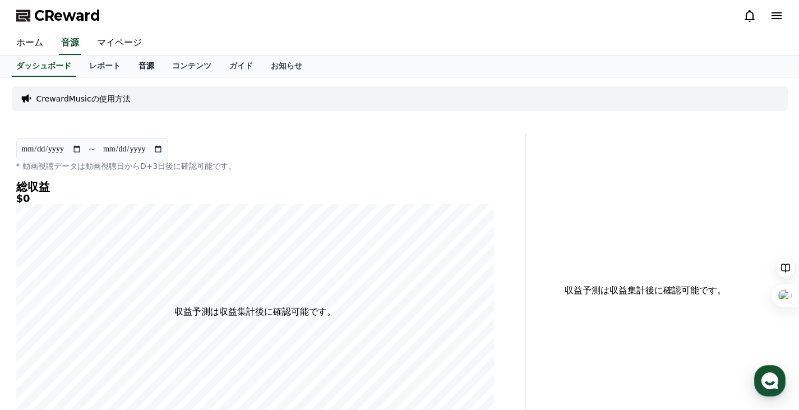
click at [130, 62] on link "音源" at bounding box center [147, 66] width 34 height 21
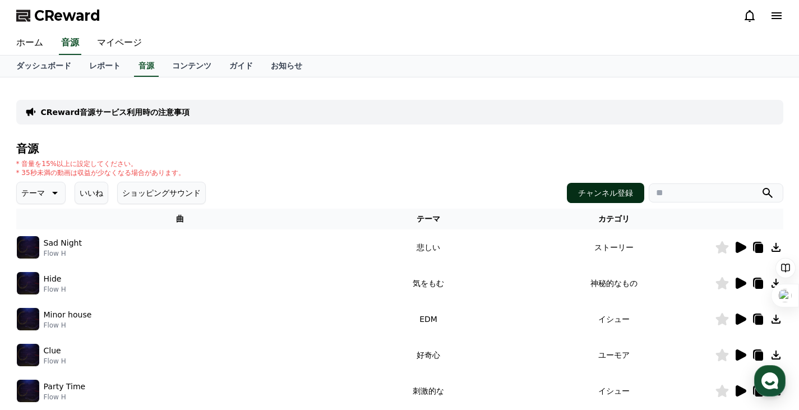
click at [611, 193] on button "チャンネル登録" at bounding box center [605, 193] width 77 height 20
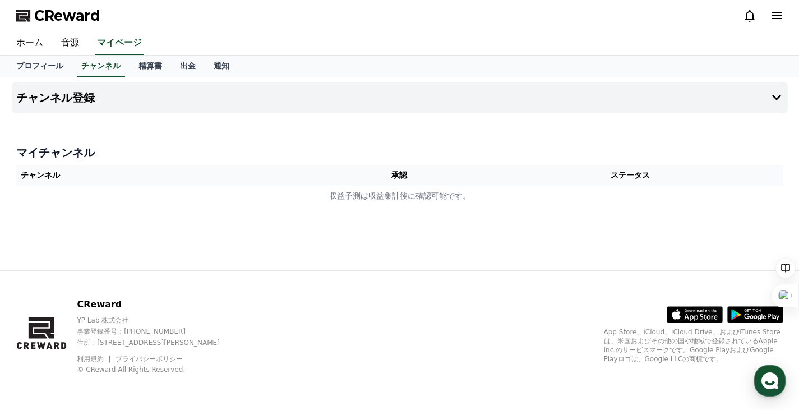
click at [773, 15] on icon at bounding box center [776, 15] width 13 height 13
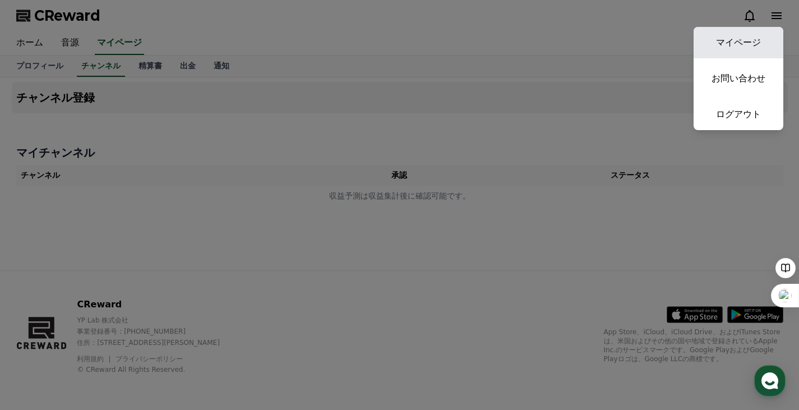
click at [745, 37] on link "マイページ" at bounding box center [739, 42] width 90 height 31
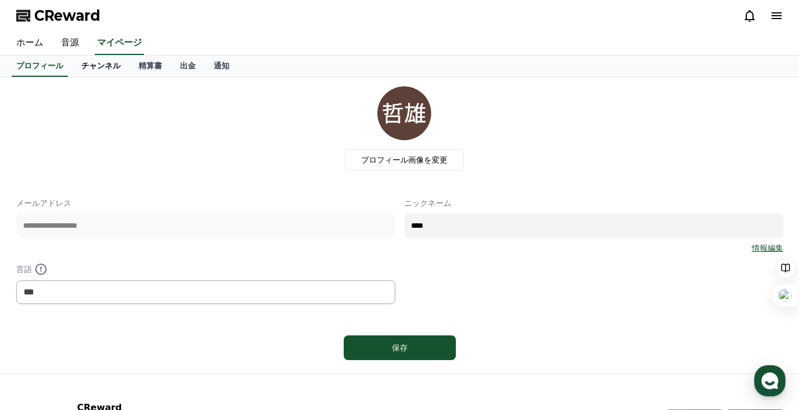
click at [90, 68] on link "チャンネル" at bounding box center [100, 66] width 57 height 21
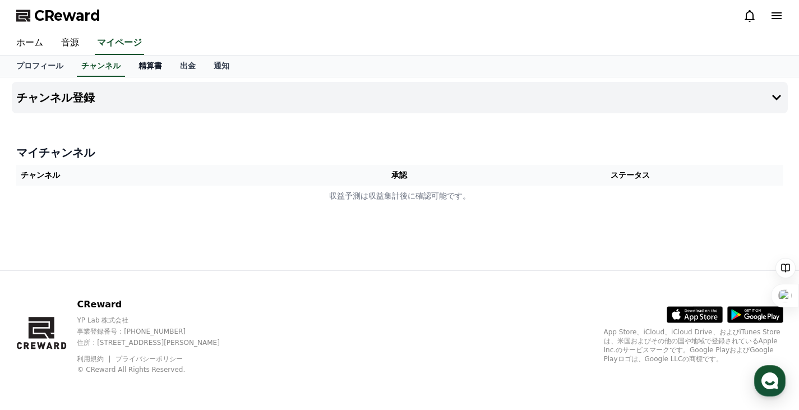
click at [130, 63] on link "精算書" at bounding box center [150, 66] width 41 height 21
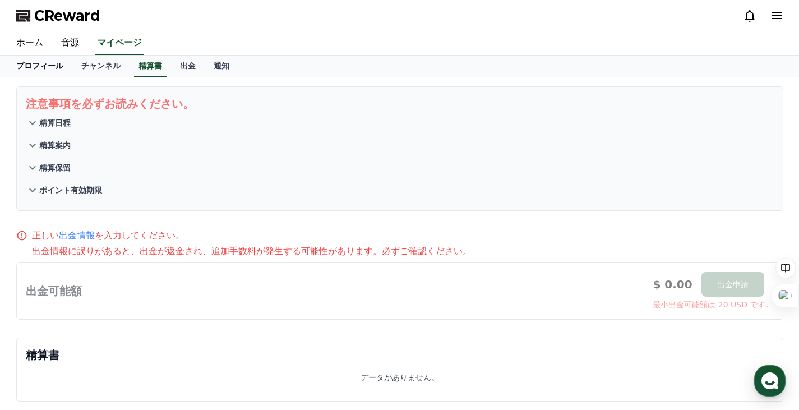
click at [40, 65] on link "プロフィール" at bounding box center [39, 66] width 65 height 21
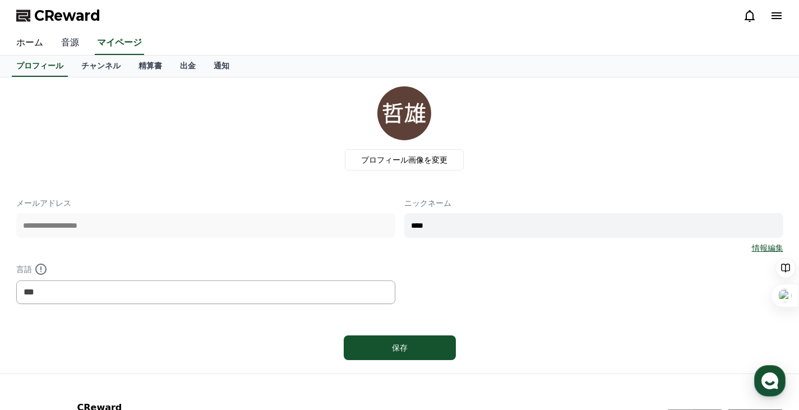
click at [67, 41] on link "音源" at bounding box center [70, 43] width 36 height 24
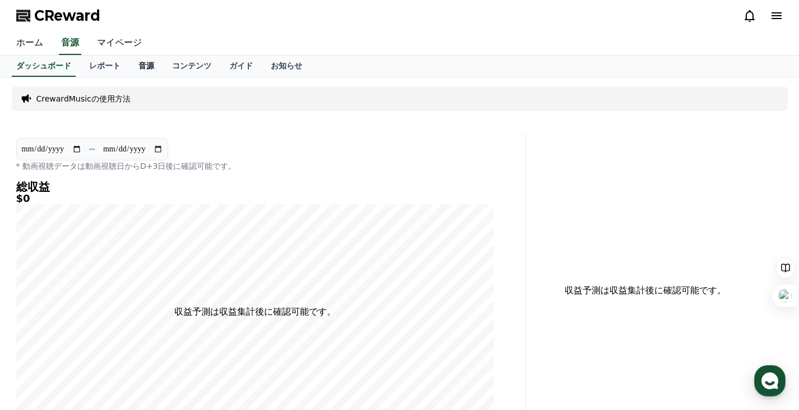
click at [130, 64] on link "音源" at bounding box center [147, 66] width 34 height 21
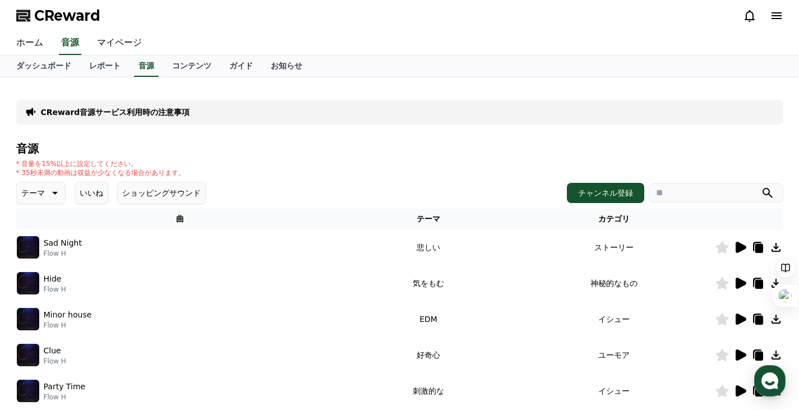
click at [81, 187] on button "いいね" at bounding box center [92, 193] width 34 height 22
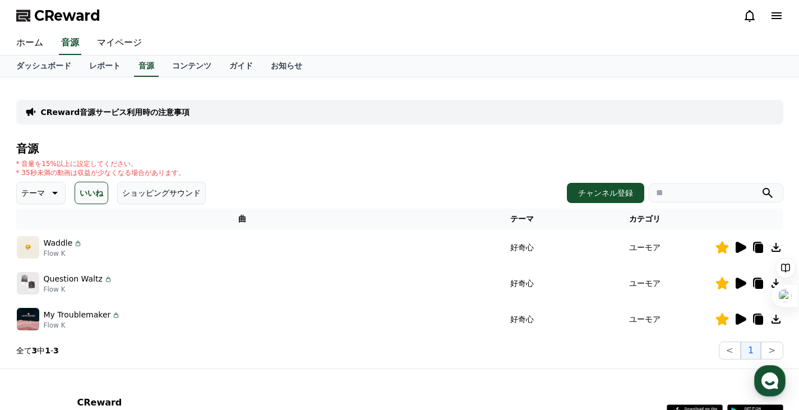
click at [776, 242] on icon at bounding box center [775, 247] width 13 height 13
